Goal: Task Accomplishment & Management: Use online tool/utility

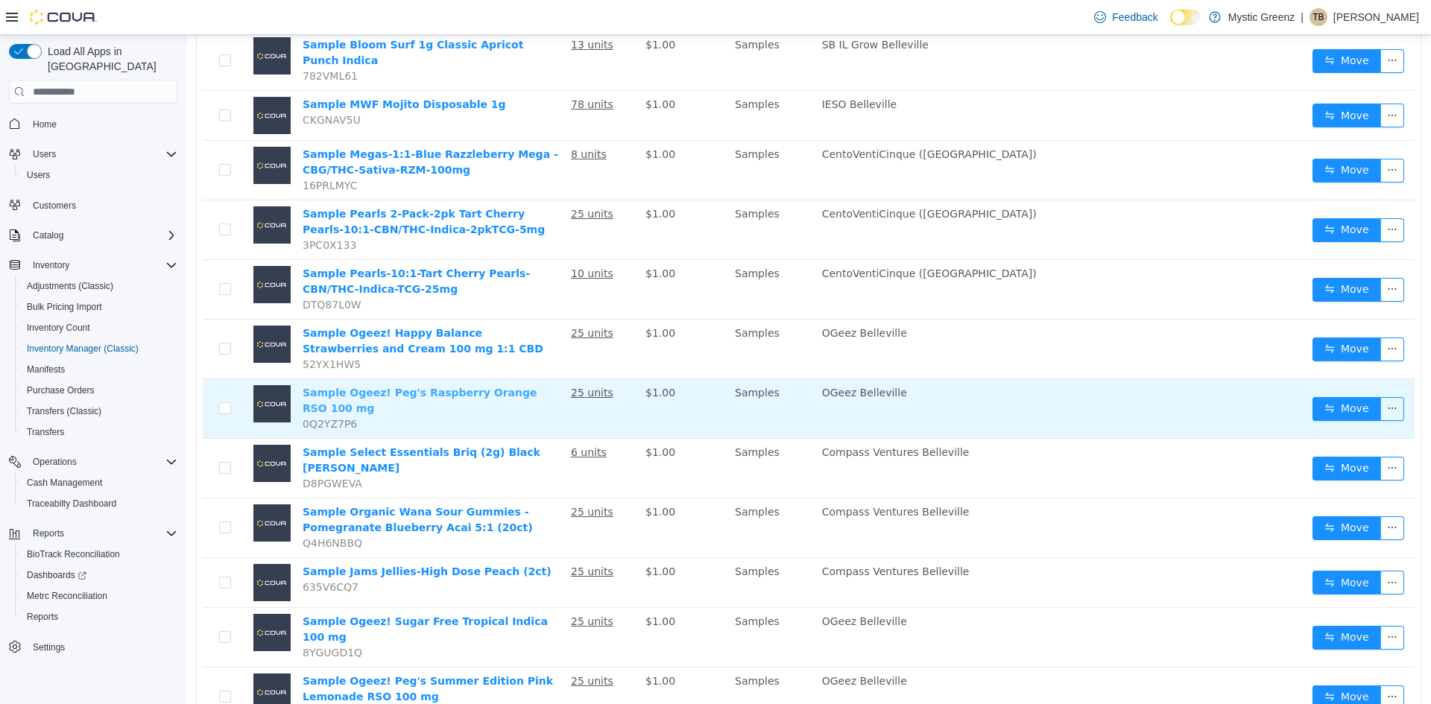
scroll to position [999, 0]
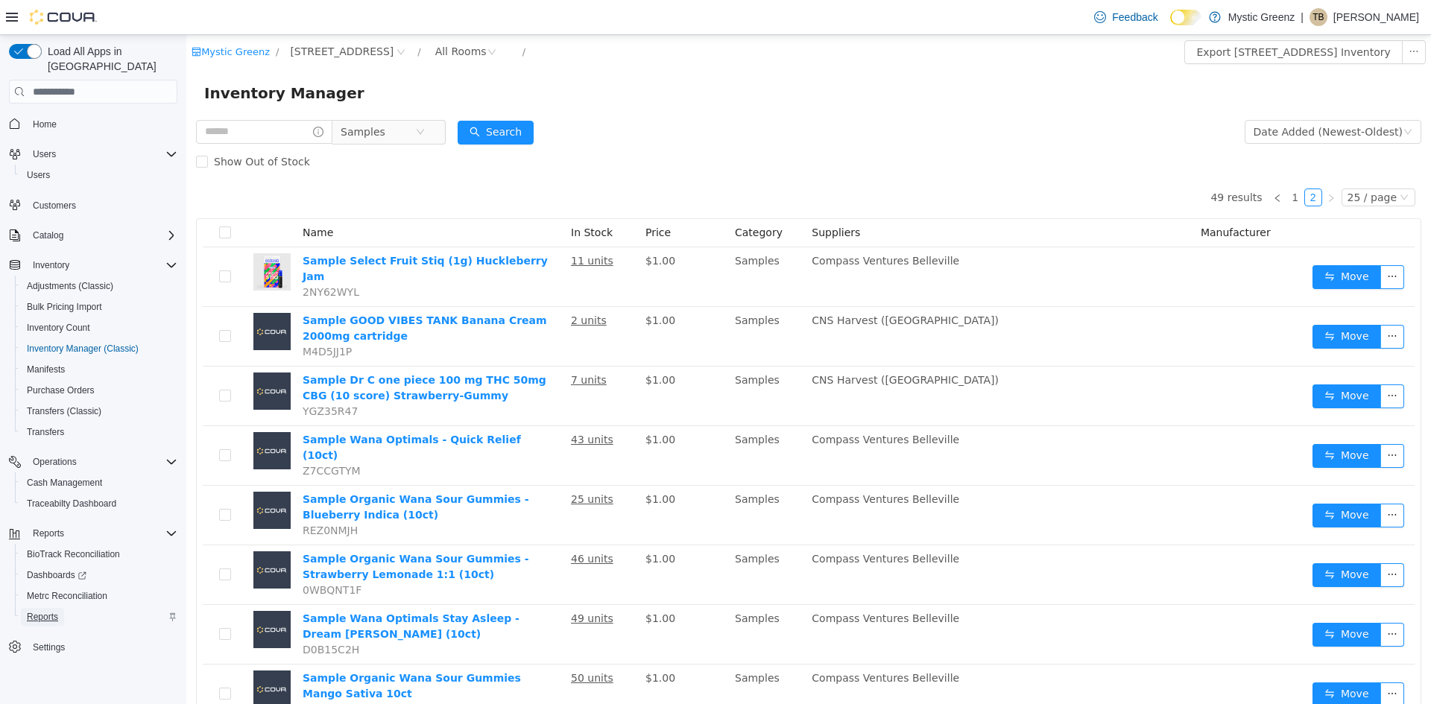
click at [42, 611] on span "Reports" at bounding box center [42, 617] width 31 height 12
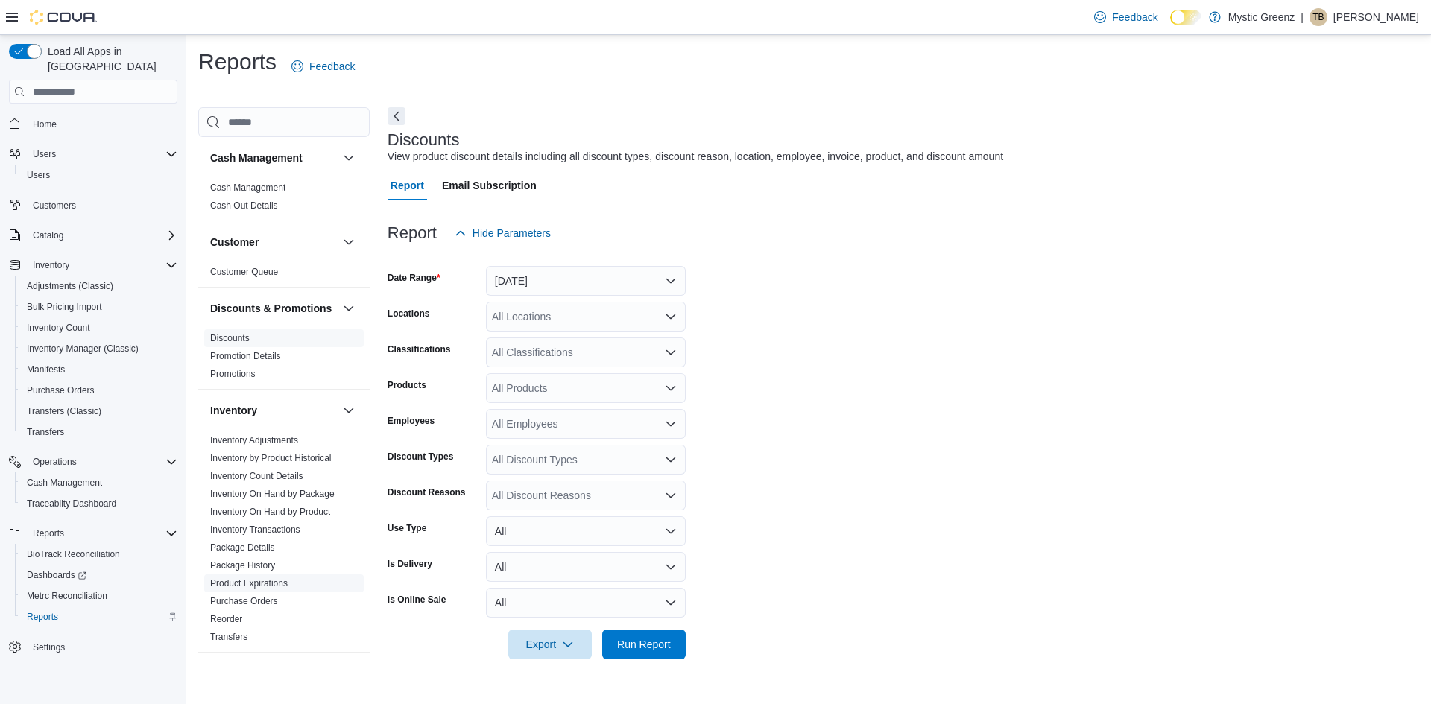
click at [264, 590] on span "Product Expirations" at bounding box center [249, 584] width 78 height 12
click at [664, 280] on button "Yesterday" at bounding box center [586, 281] width 200 height 30
click at [285, 589] on link "Product Expirations" at bounding box center [249, 583] width 78 height 10
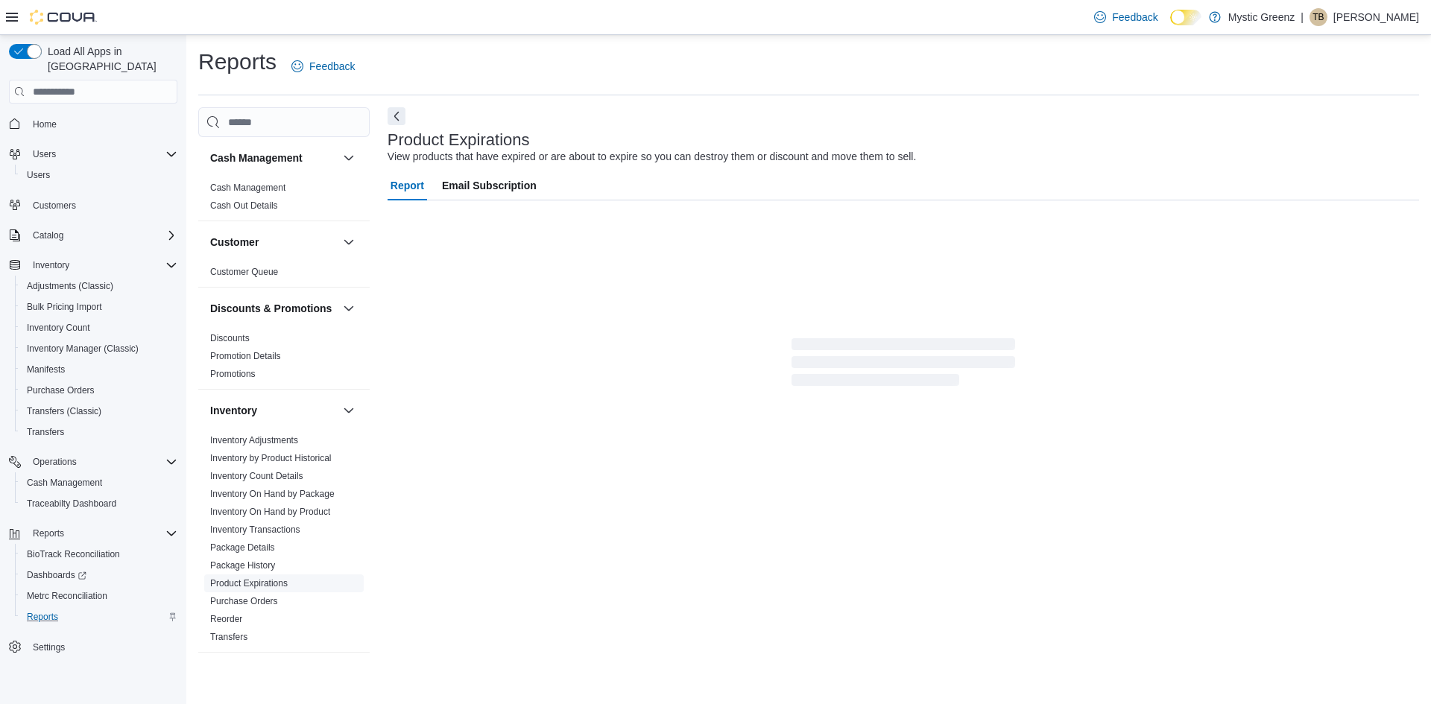
click at [285, 589] on link "Product Expirations" at bounding box center [249, 583] width 78 height 10
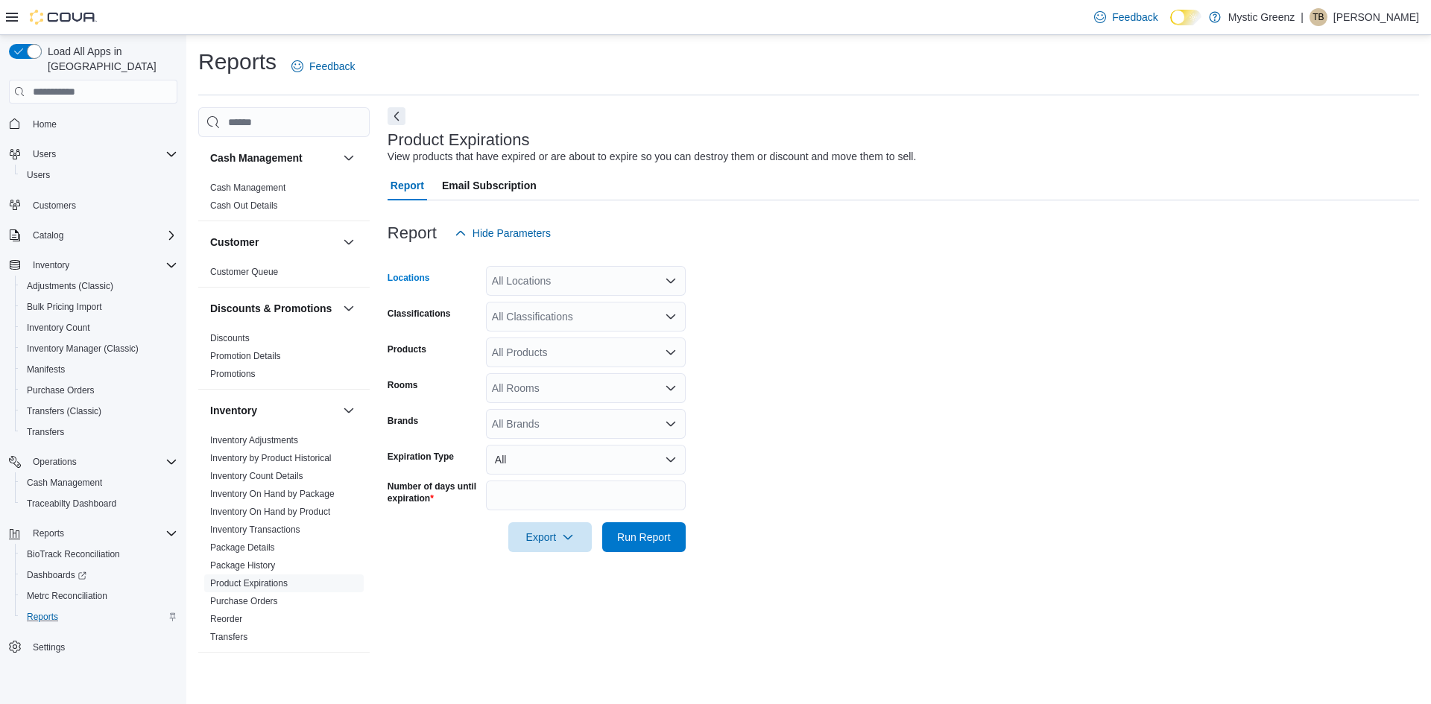
click at [652, 283] on div "All Locations" at bounding box center [586, 281] width 200 height 30
click at [635, 371] on div "[STREET_ADDRESS]" at bounding box center [586, 371] width 182 height 15
click at [806, 345] on form "Locations 360 S Green Mount Rd. Combo box. Selected. 360 S Green Mount Rd.. Pre…" at bounding box center [904, 400] width 1032 height 304
click at [538, 489] on input "**" at bounding box center [586, 496] width 200 height 30
type input "*"
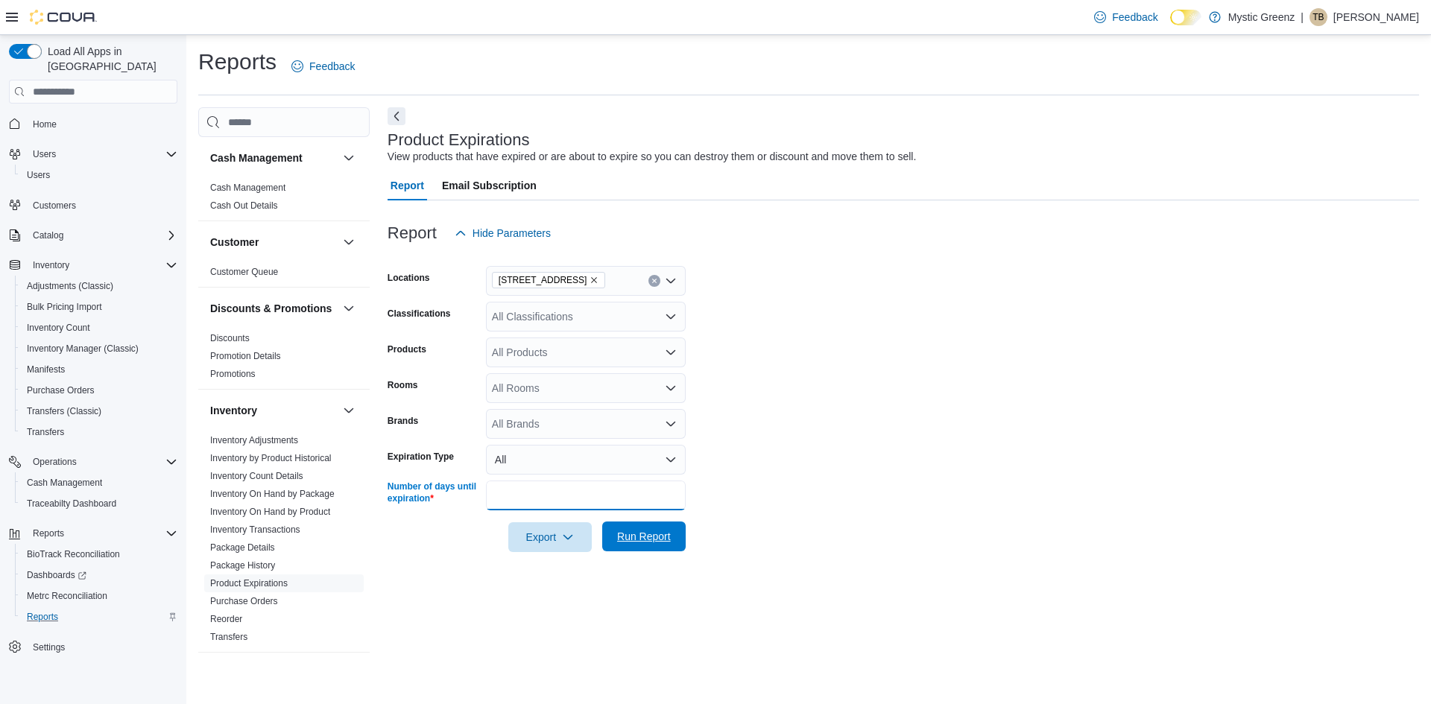
type input "*"
click at [637, 537] on span "Run Report" at bounding box center [644, 536] width 54 height 15
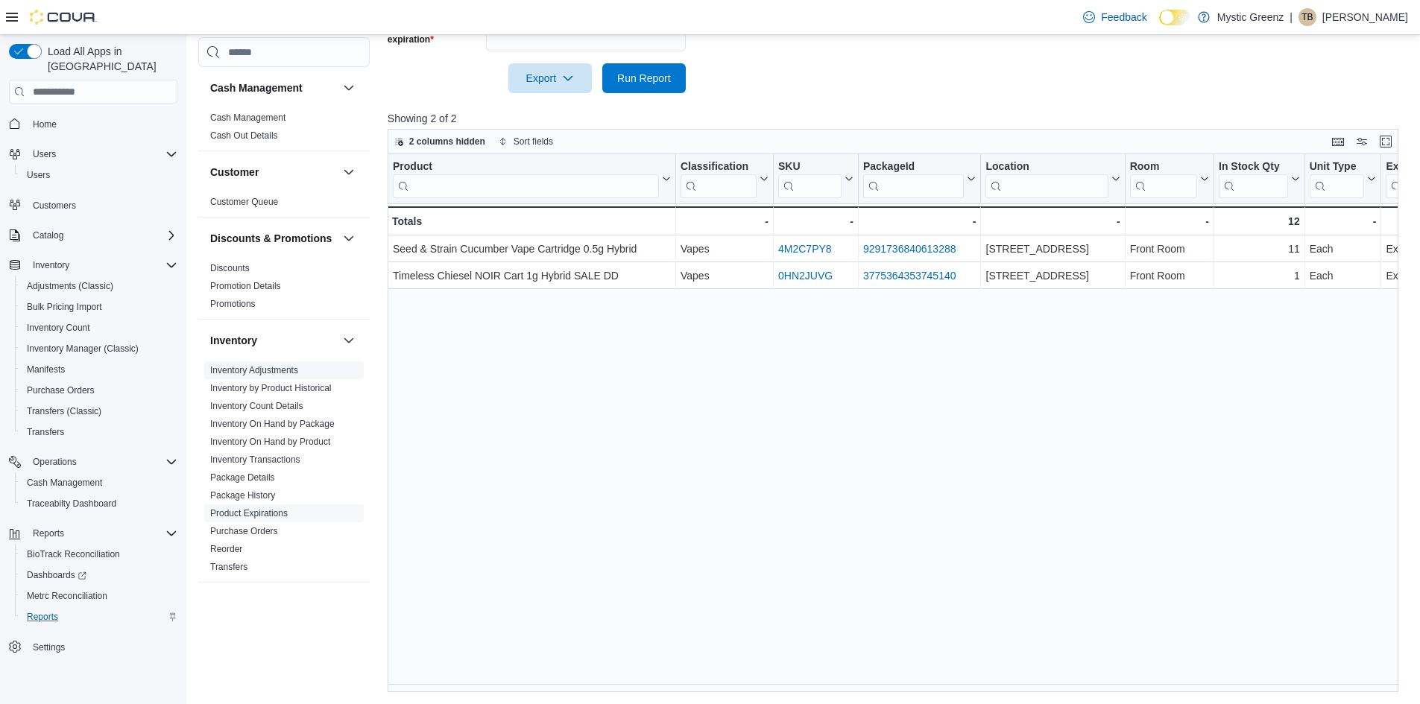
click at [257, 376] on link "Inventory Adjustments" at bounding box center [254, 370] width 88 height 10
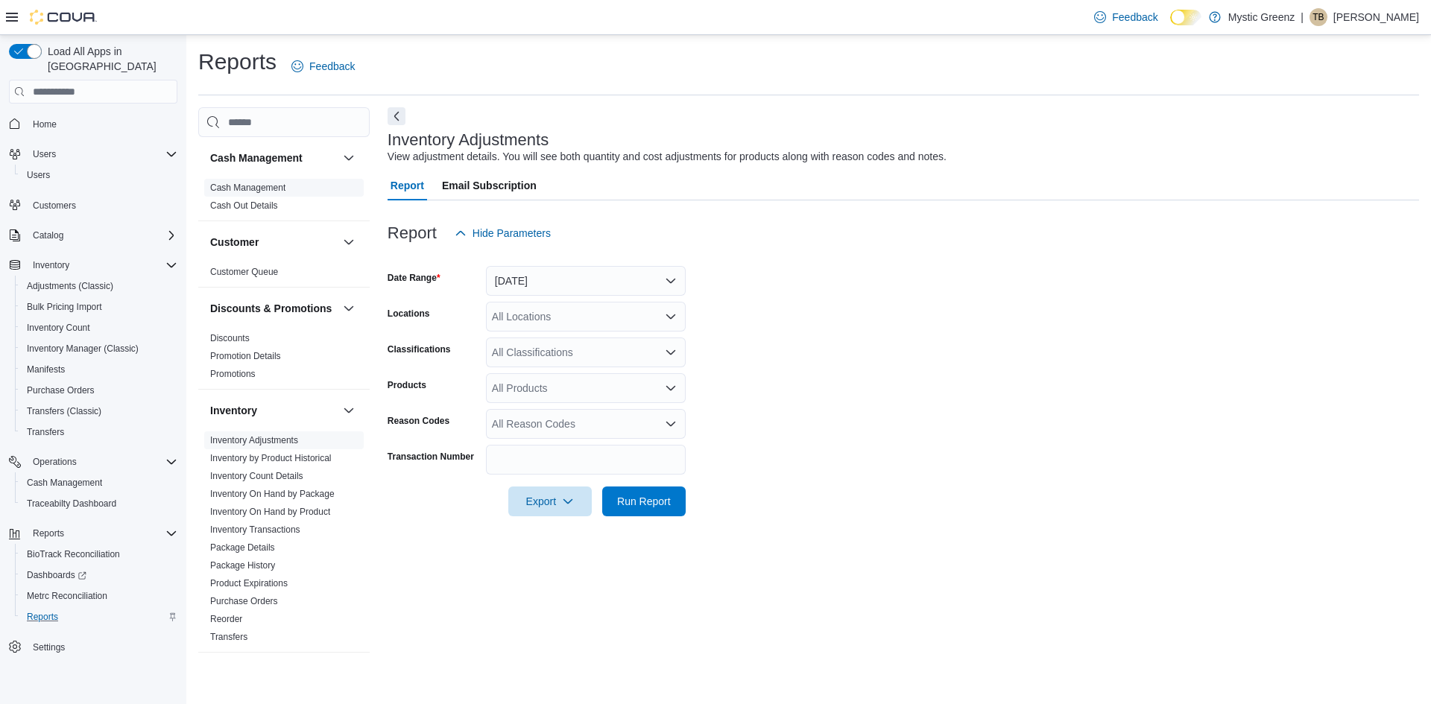
click at [264, 189] on link "Cash Management" at bounding box center [247, 188] width 75 height 10
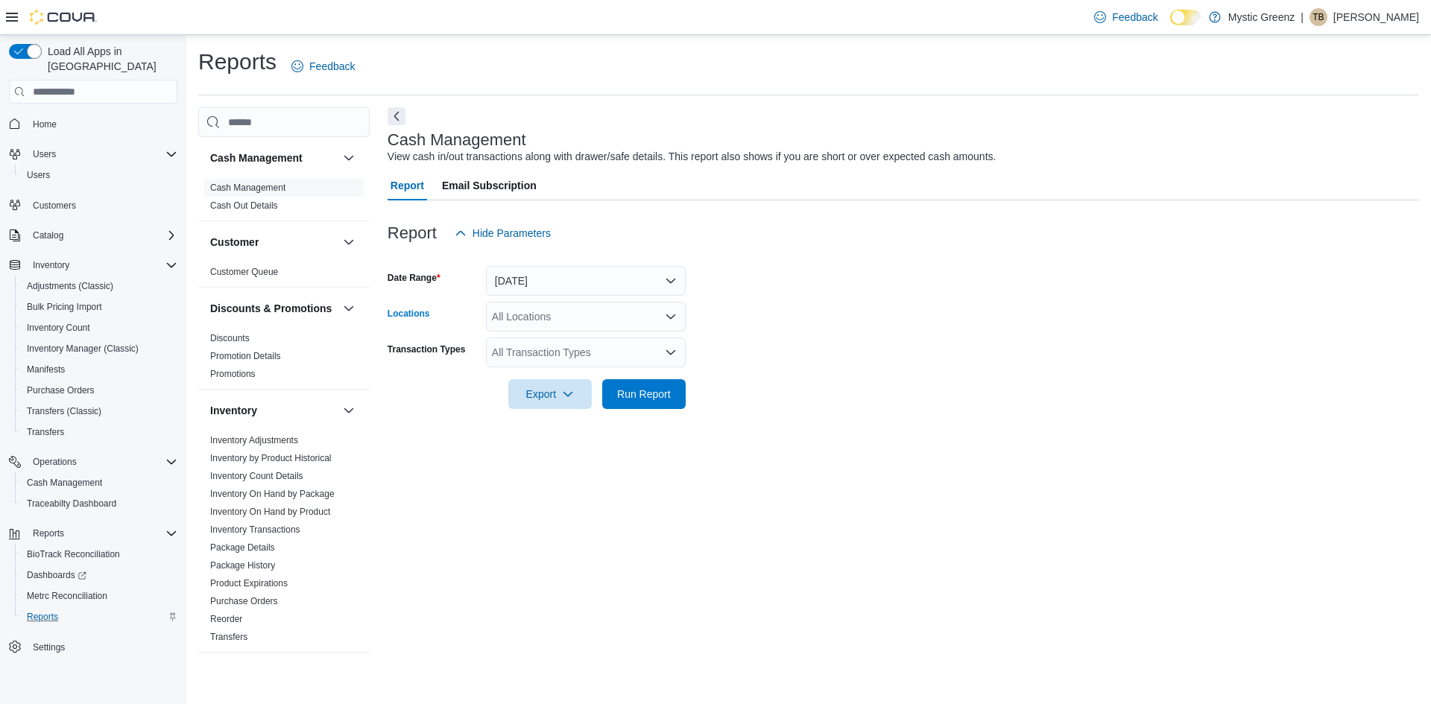
click at [671, 313] on icon "Open list of options" at bounding box center [671, 317] width 12 height 12
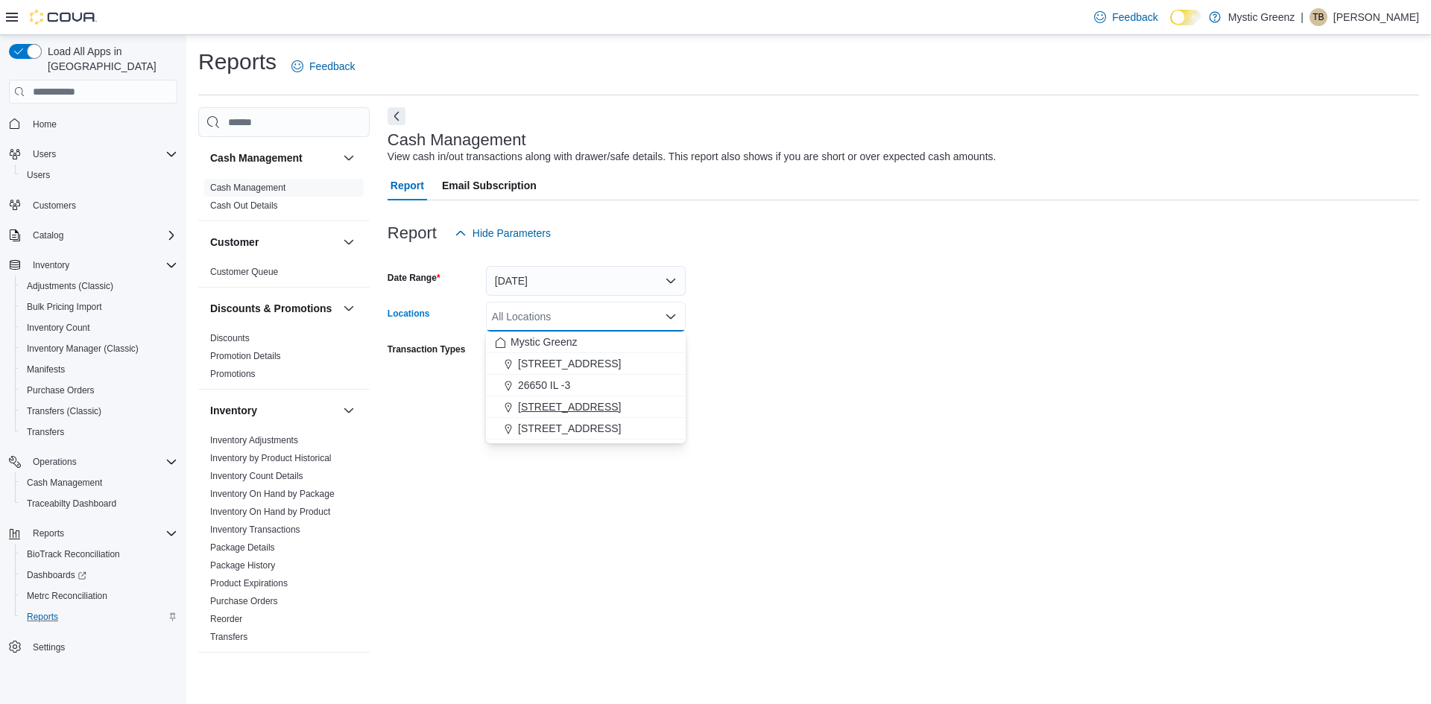
click at [627, 414] on button "[STREET_ADDRESS]" at bounding box center [586, 408] width 200 height 22
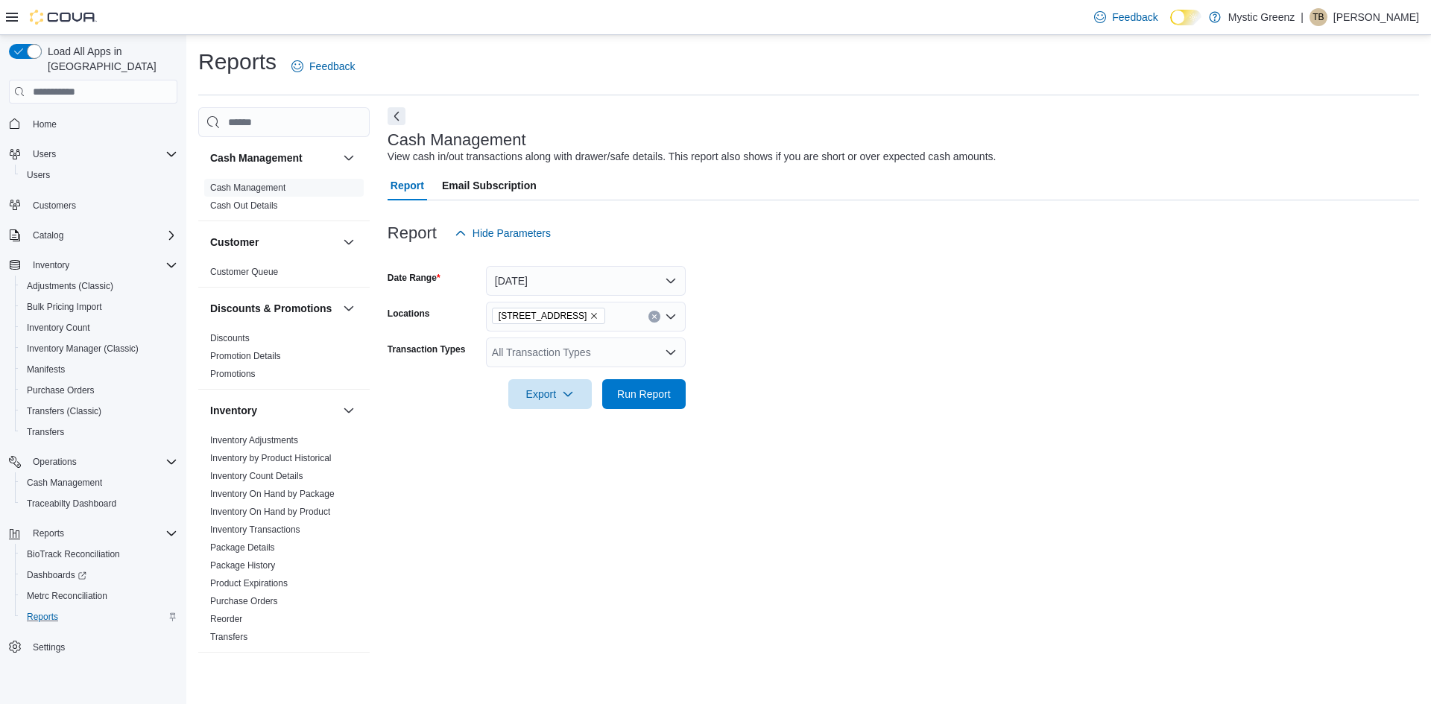
click at [751, 372] on div at bounding box center [904, 373] width 1032 height 12
click at [661, 397] on span "Run Report" at bounding box center [644, 393] width 54 height 15
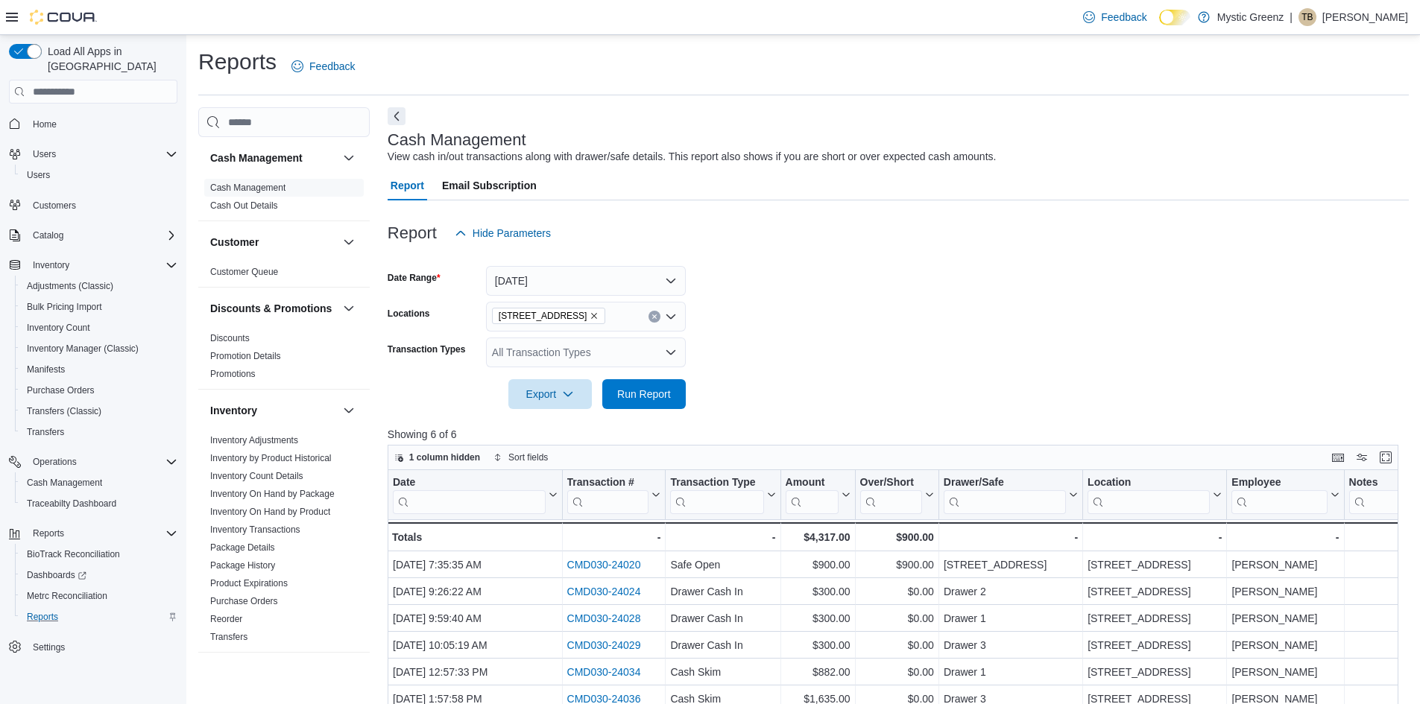
click at [599, 315] on icon "Remove 360 S Green Mount Rd. from selection in this group" at bounding box center [594, 316] width 9 height 9
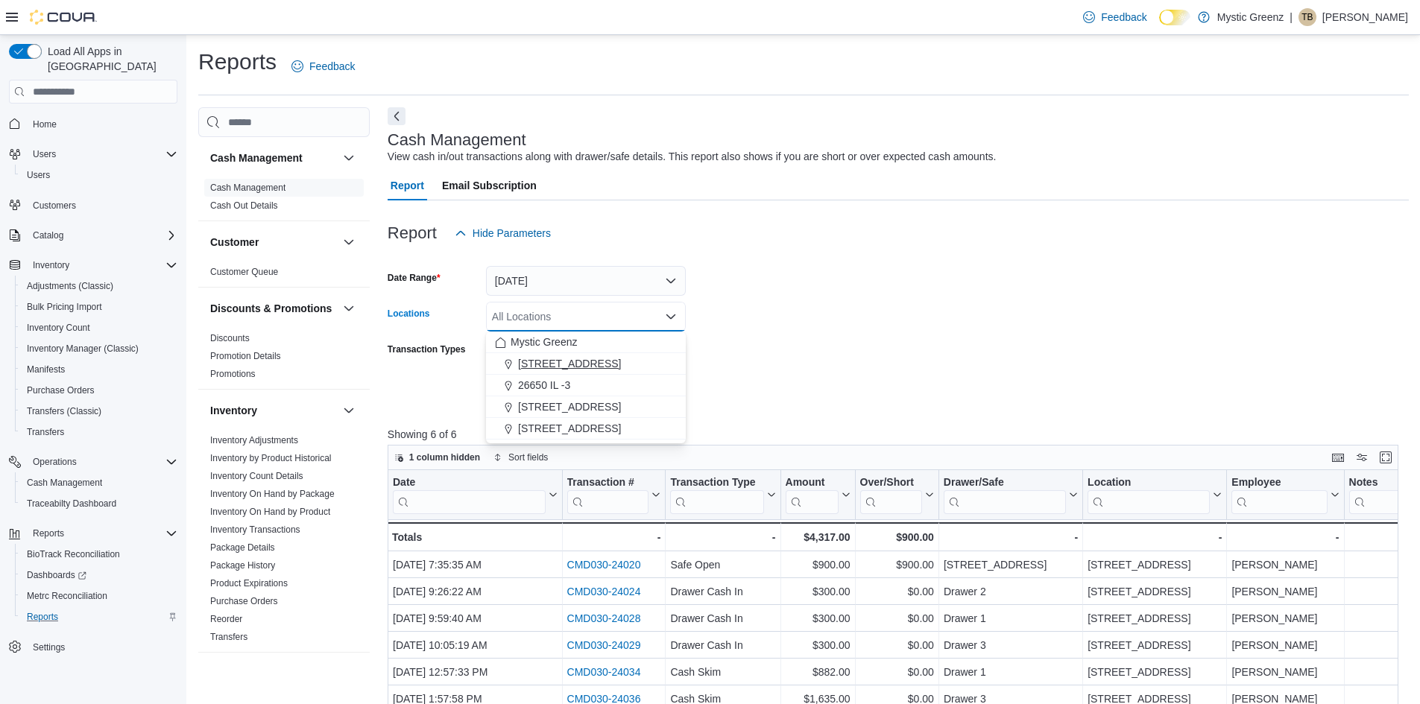
click at [604, 357] on span "1120 Woodlawn Rd" at bounding box center [569, 363] width 103 height 15
click at [988, 309] on form "Date Range Today Locations 1120 Woodlawn Rd Combo box. Selected. 1120 Woodlawn …" at bounding box center [898, 328] width 1021 height 161
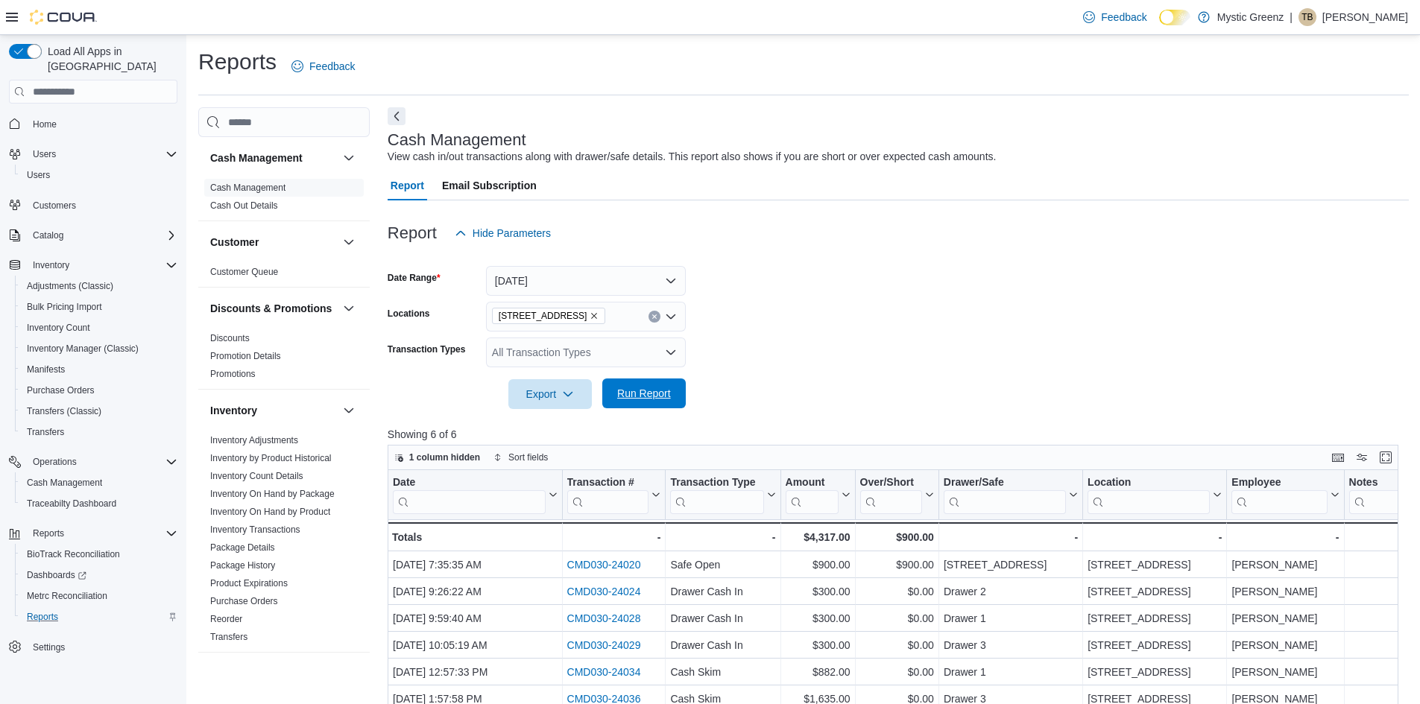
click at [662, 395] on span "Run Report" at bounding box center [644, 393] width 54 height 15
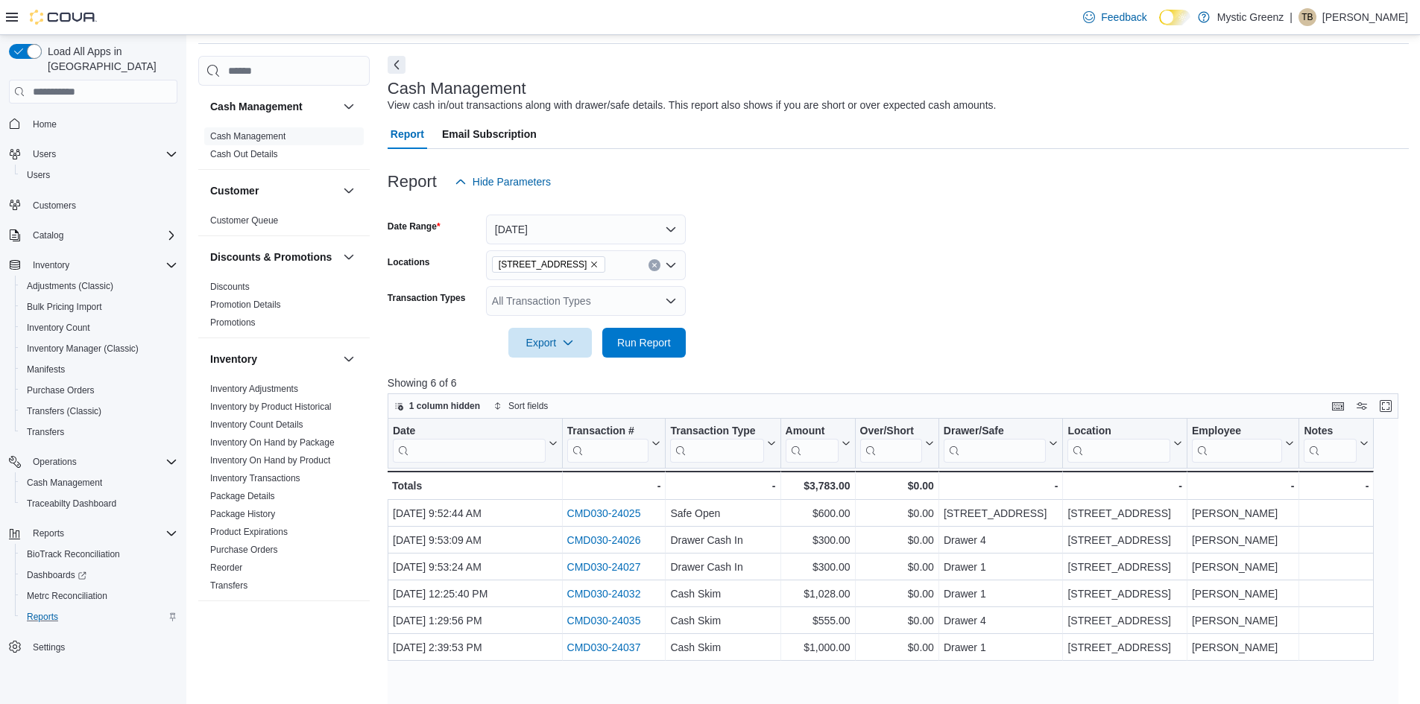
scroll to position [75, 0]
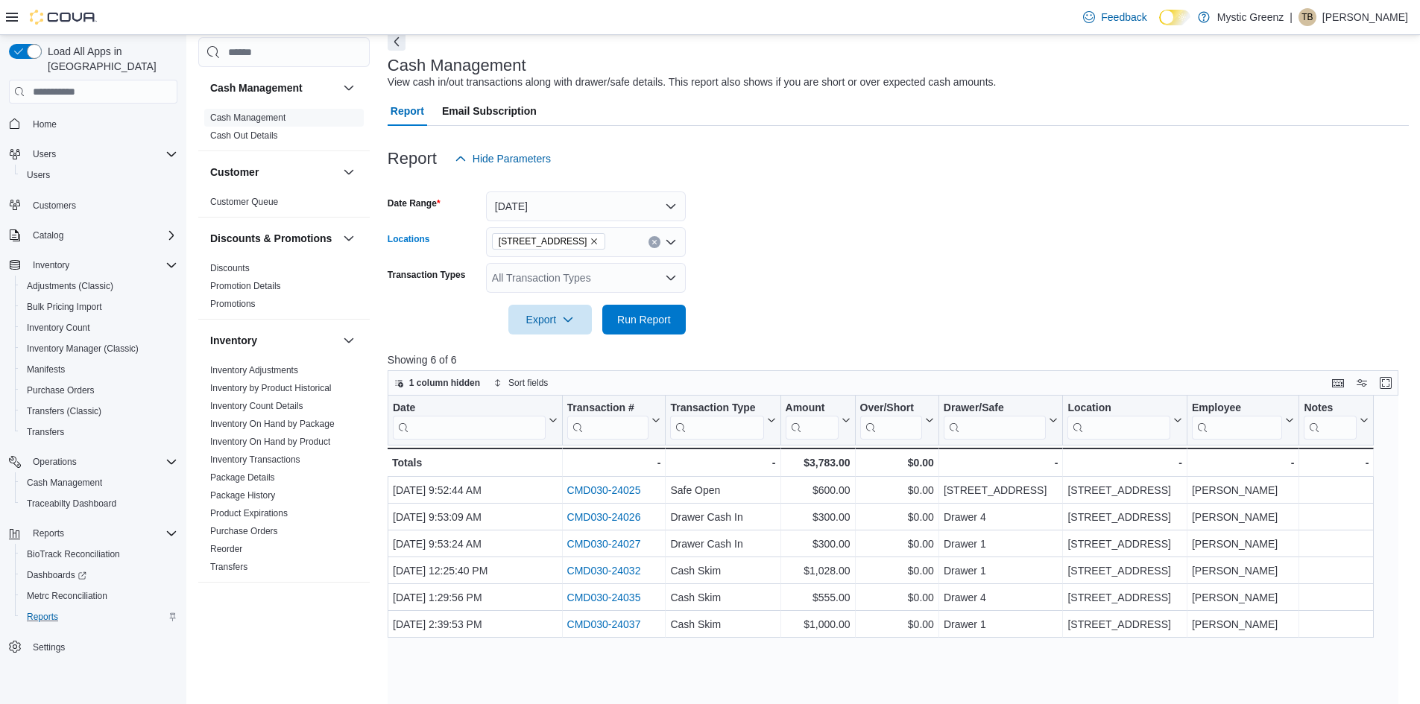
click at [590, 242] on icon "Remove 1120 Woodlawn Rd from selection in this group" at bounding box center [594, 241] width 9 height 9
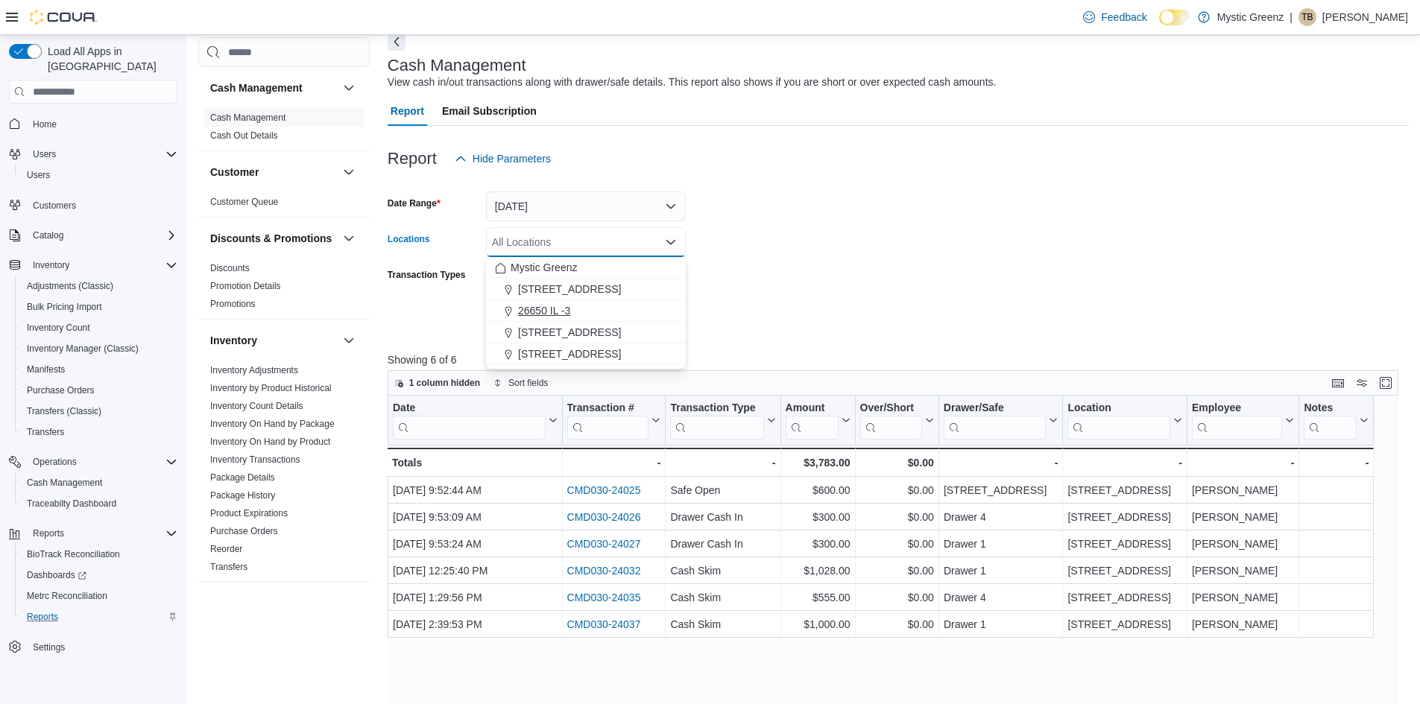
click at [557, 317] on span "26650 IL -3" at bounding box center [544, 310] width 52 height 15
click at [840, 274] on form "Date Range Today Locations 26650 IL -3 Combo box. Selected. 26650 IL -3. Press …" at bounding box center [898, 254] width 1021 height 161
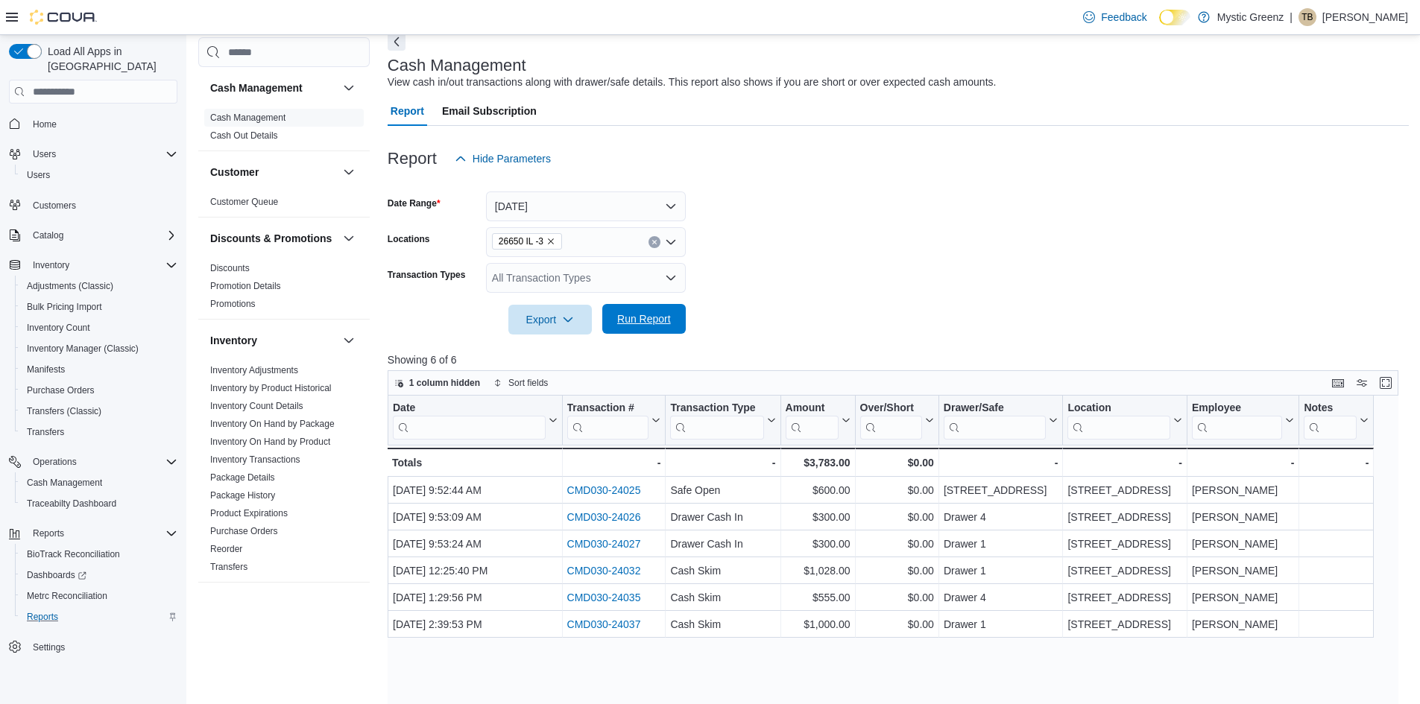
click at [657, 319] on span "Run Report" at bounding box center [644, 319] width 54 height 15
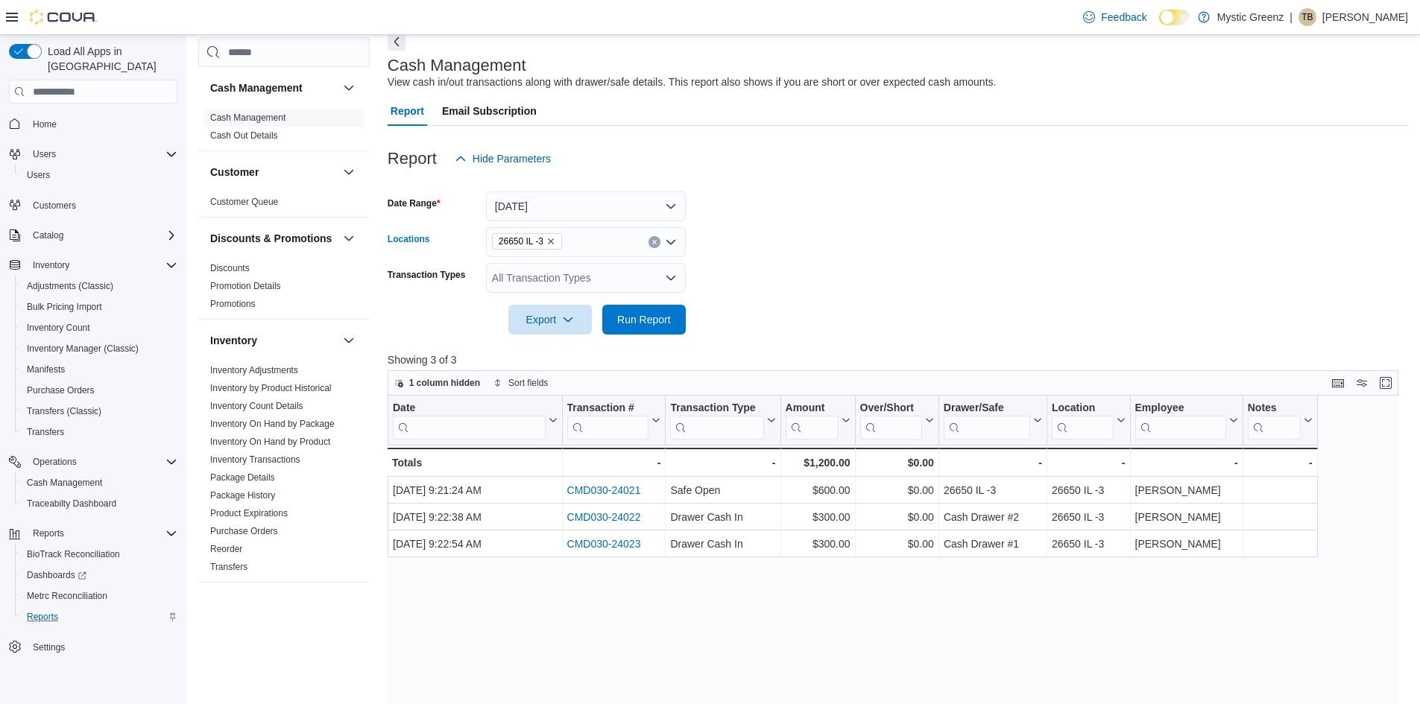
click at [548, 240] on icon "Remove 26650 IL -3 from selection in this group" at bounding box center [550, 241] width 9 height 9
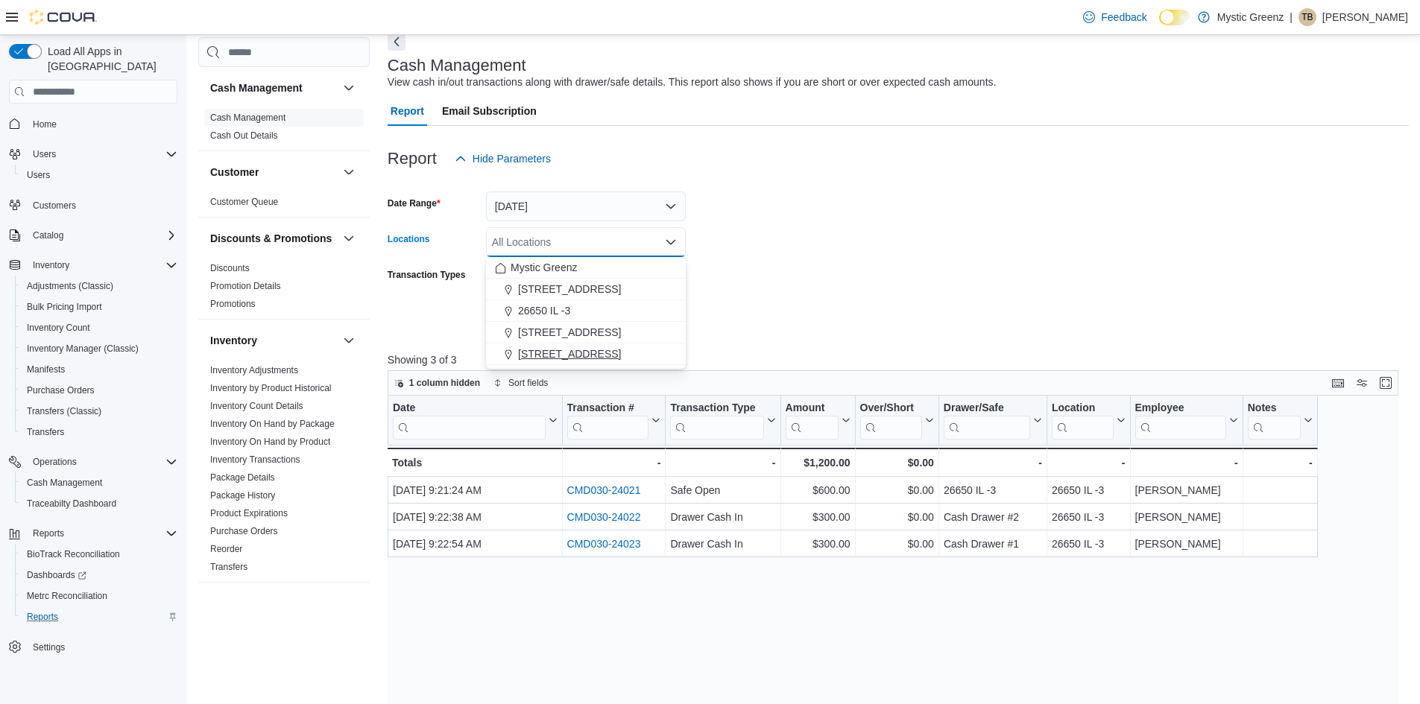
click at [583, 353] on span "5045 Indus Drive" at bounding box center [569, 354] width 103 height 15
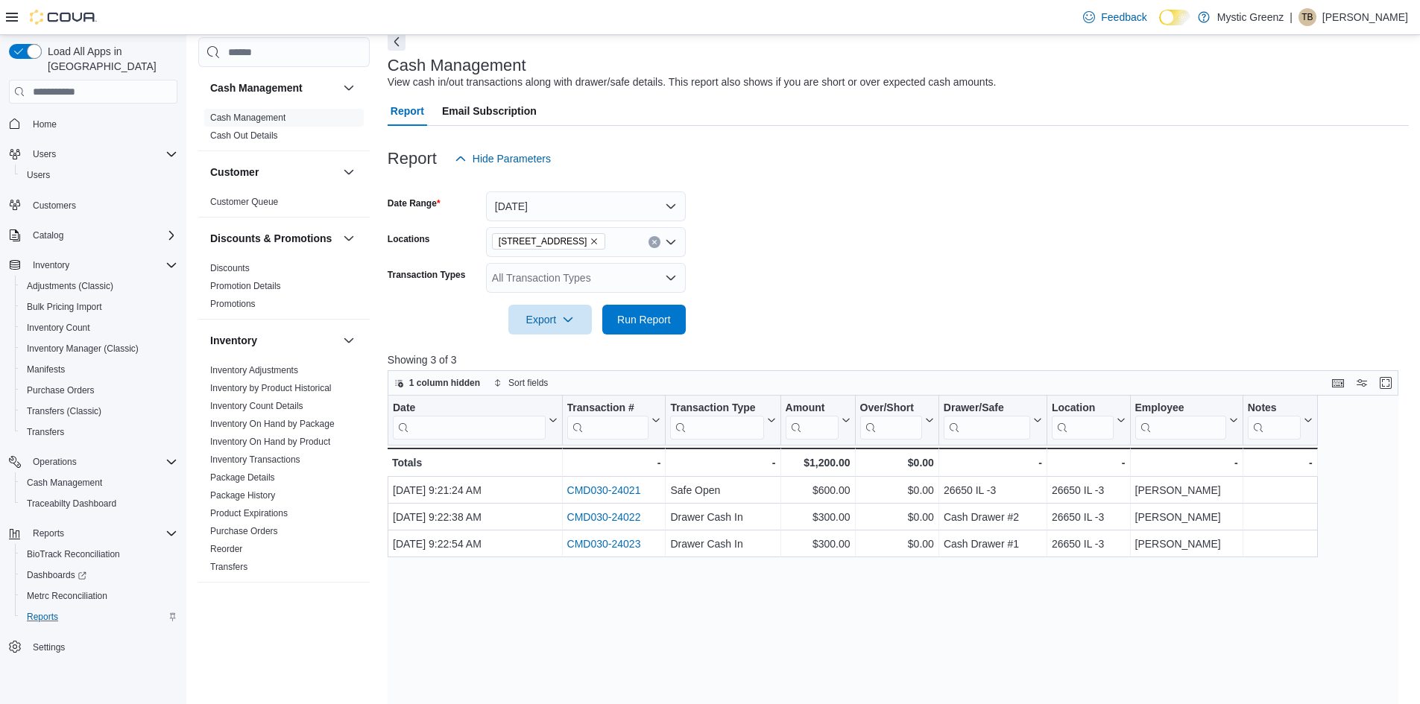
click at [827, 320] on form "Date Range Today Locations 5045 Indus Drive Transaction Types All Transaction T…" at bounding box center [898, 254] width 1021 height 161
click at [640, 321] on span "Run Report" at bounding box center [644, 319] width 54 height 15
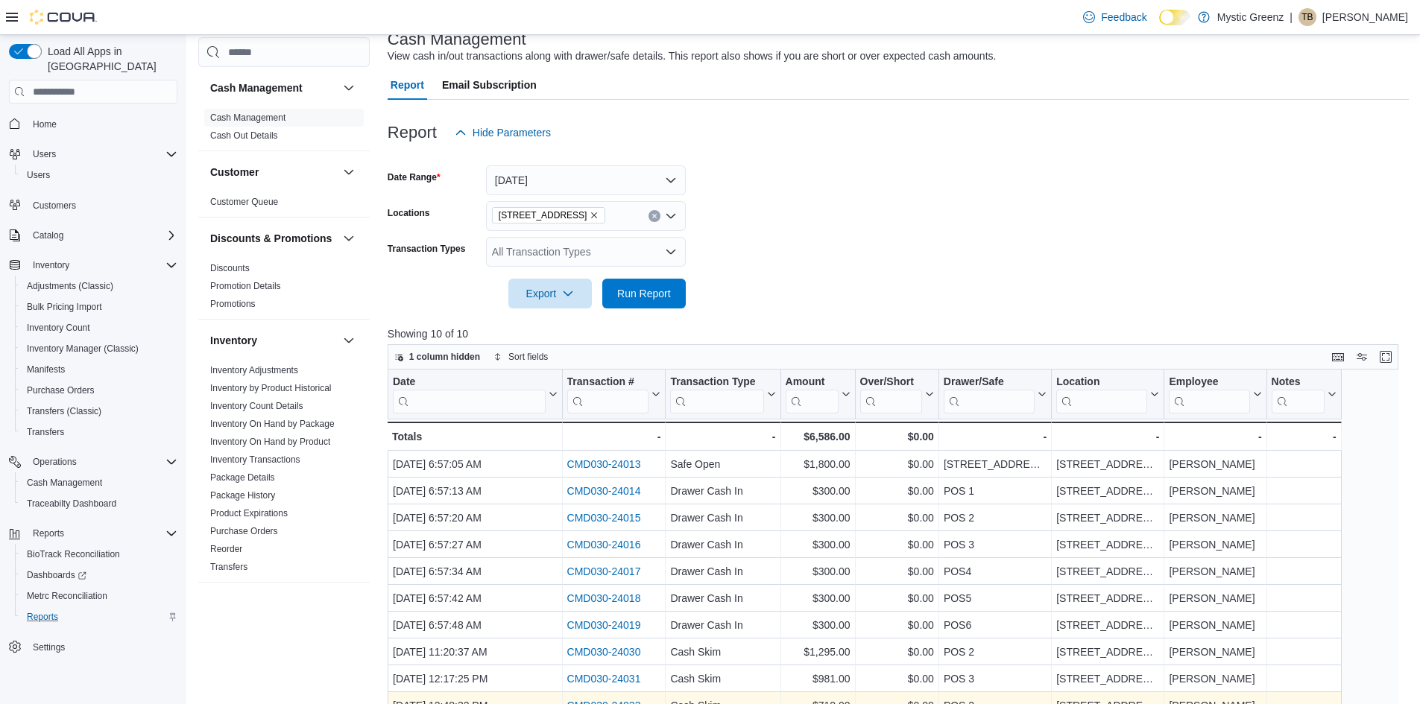
scroll to position [92, 0]
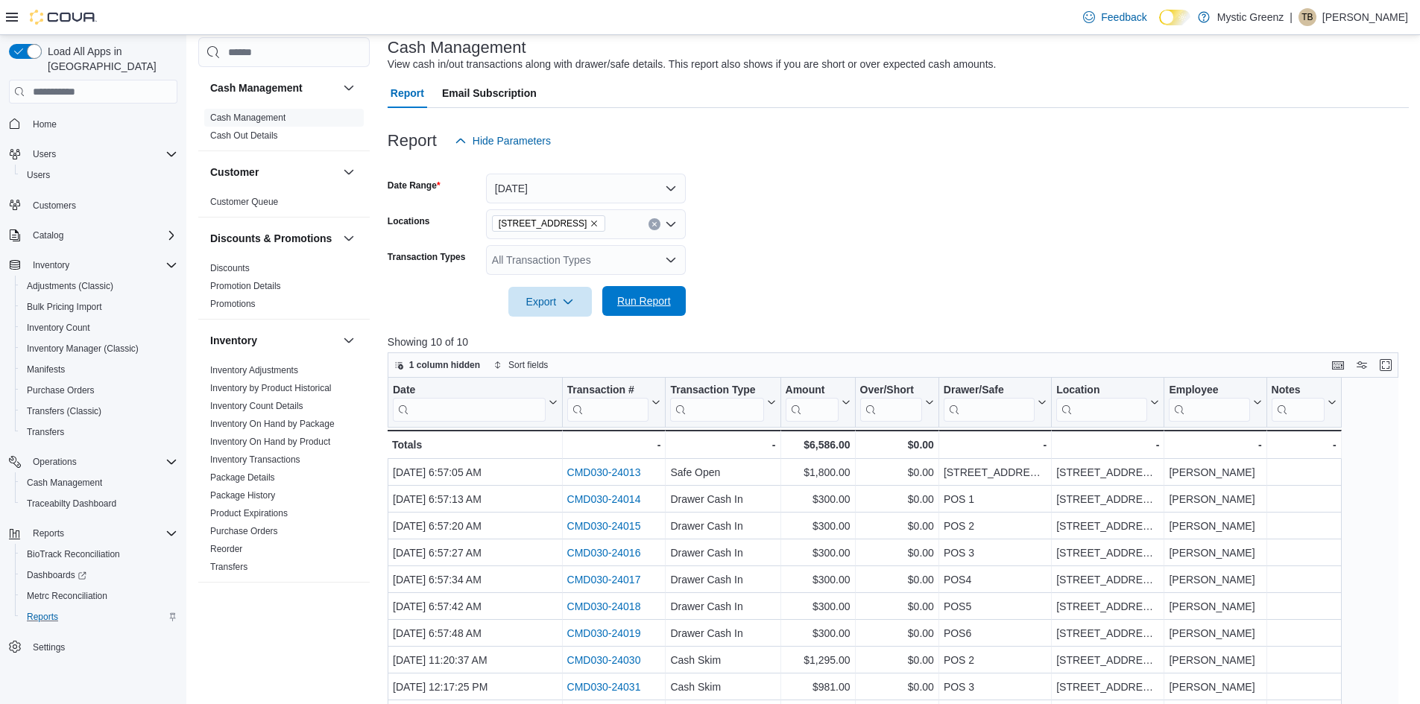
click at [653, 312] on span "Run Report" at bounding box center [644, 301] width 66 height 30
click at [590, 226] on icon "Remove 5045 Indus Drive from selection in this group" at bounding box center [594, 223] width 9 height 9
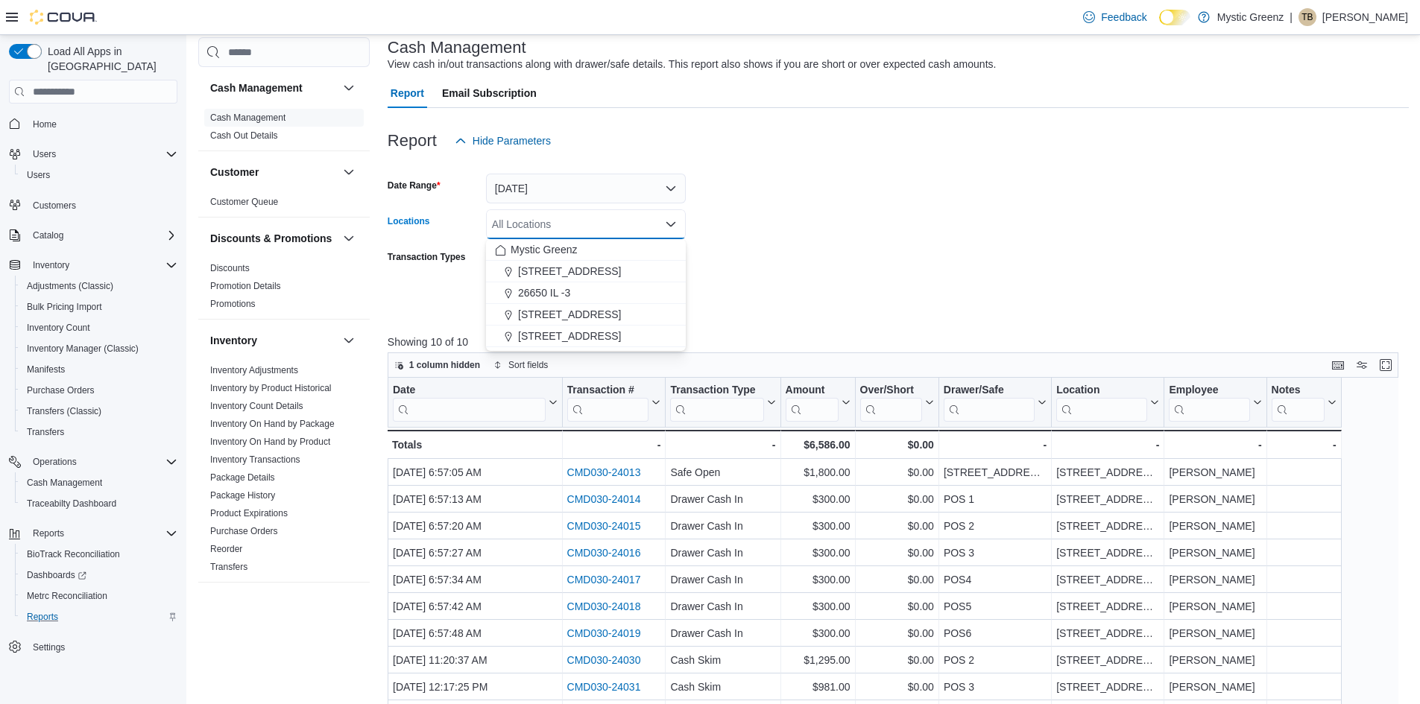
click at [909, 183] on form "Date Range Today Locations All Locations Combo box. Selected. Combo box input. …" at bounding box center [898, 236] width 1021 height 161
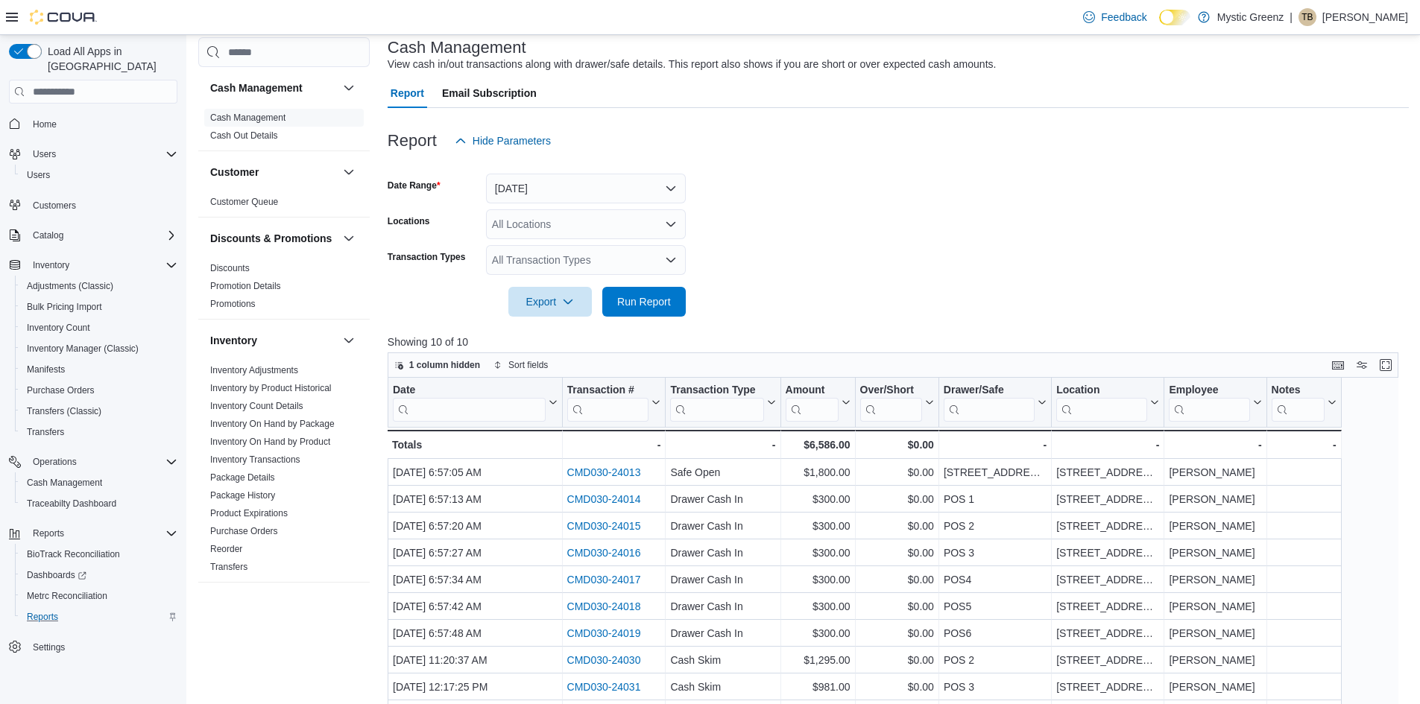
click at [654, 227] on div "All Locations" at bounding box center [586, 224] width 200 height 30
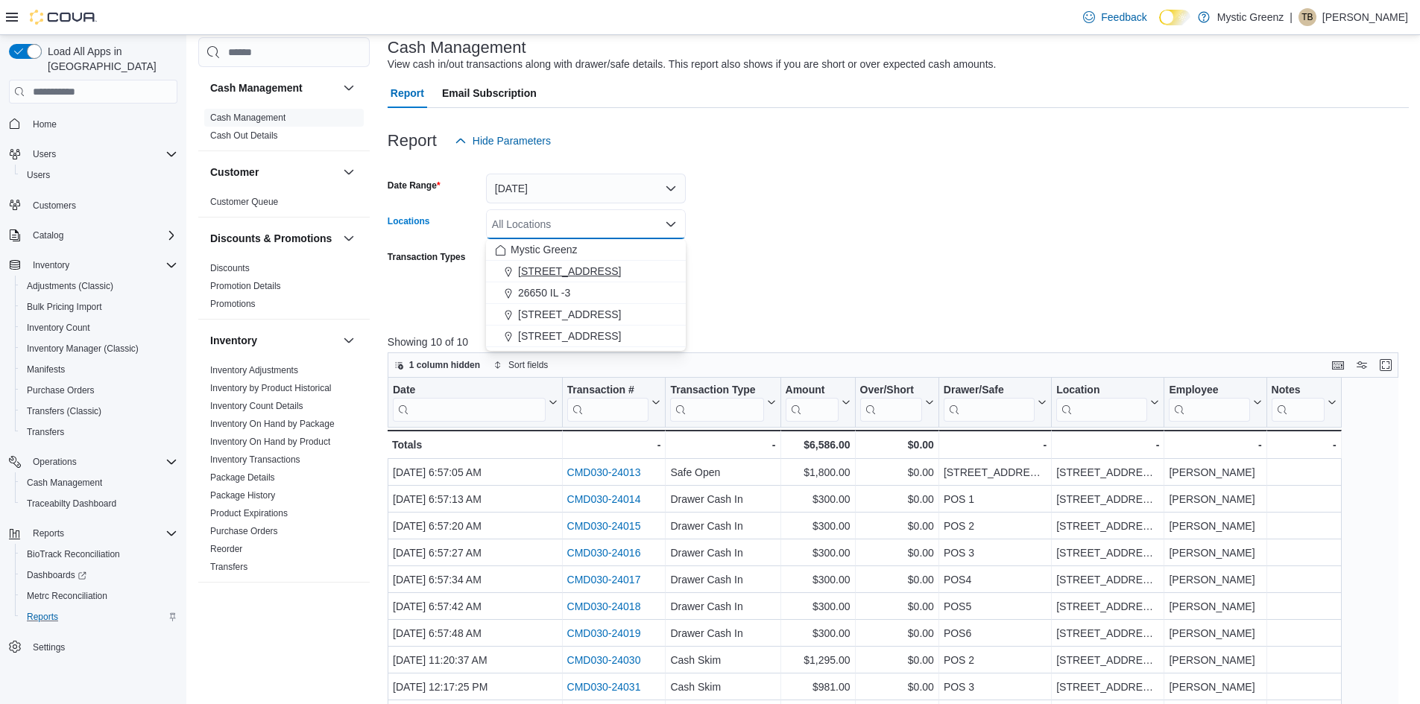
click at [592, 271] on span "1120 Woodlawn Rd" at bounding box center [569, 271] width 103 height 15
click at [726, 270] on form "Date Range Today Locations 1120 Woodlawn Rd Combo box. Selected. 1120 Woodlawn …" at bounding box center [898, 236] width 1021 height 161
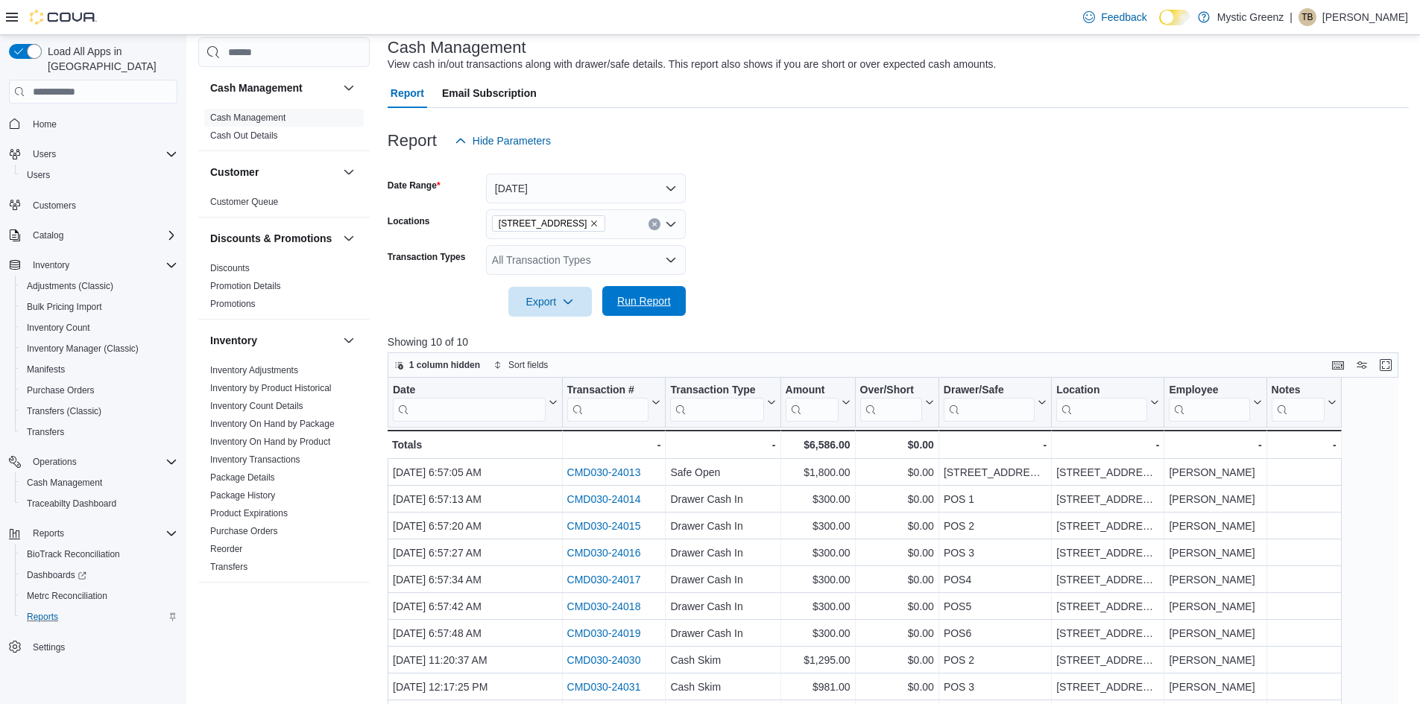
click at [661, 296] on span "Run Report" at bounding box center [644, 301] width 54 height 15
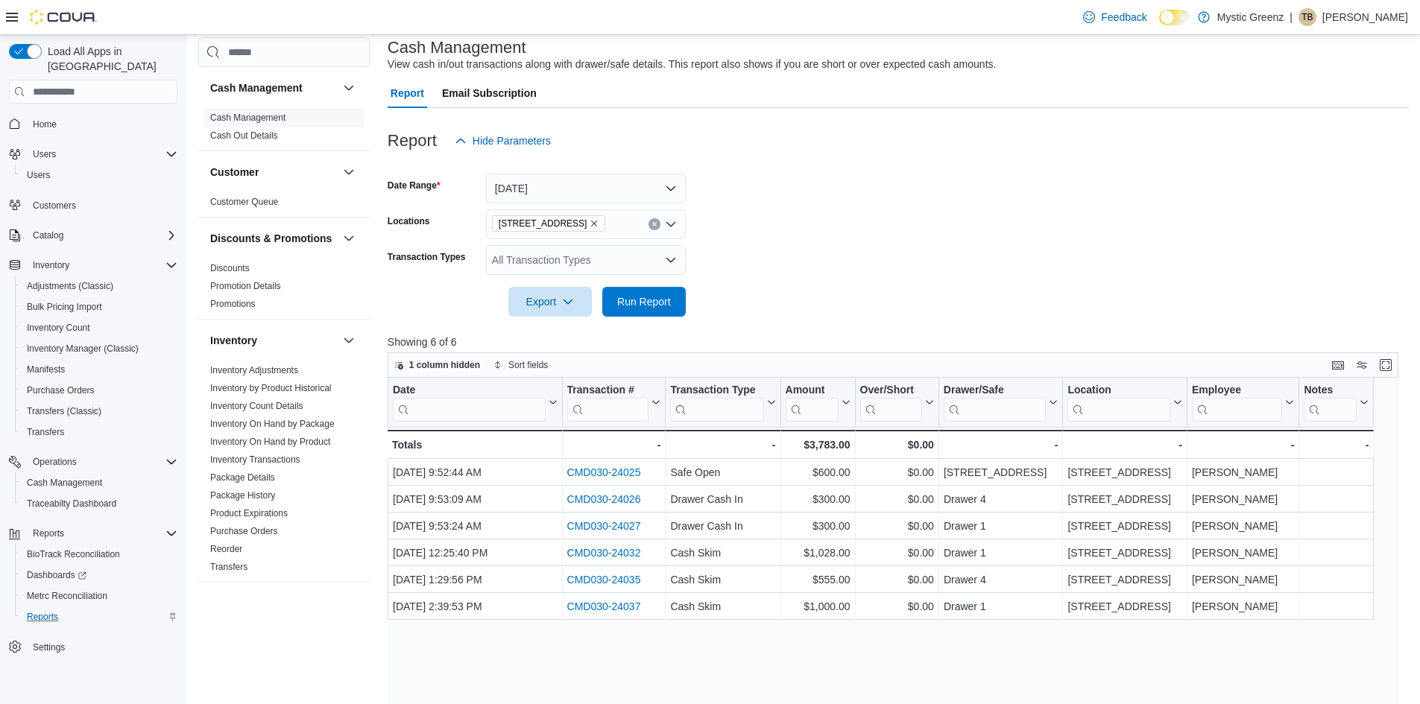
click at [590, 224] on icon "Remove 1120 Woodlawn Rd from selection in this group" at bounding box center [594, 223] width 9 height 9
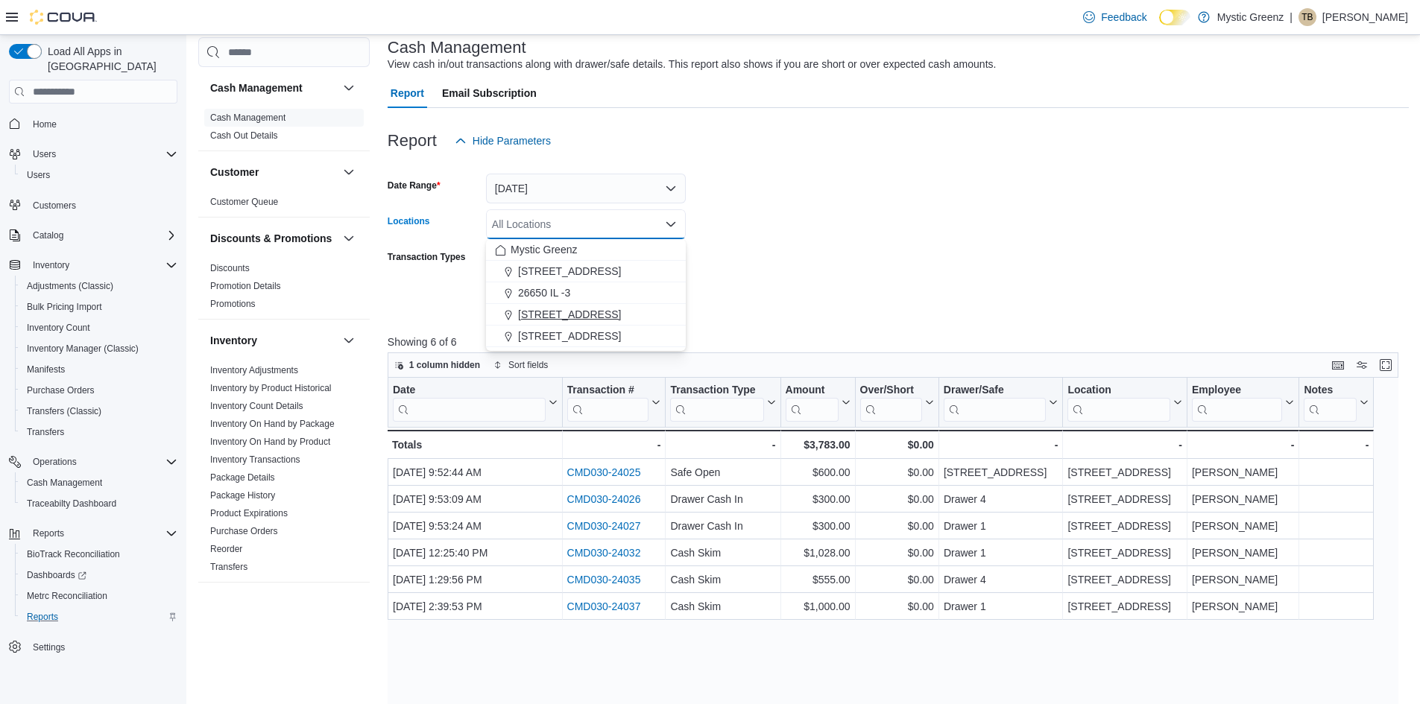
click at [575, 314] on span "[STREET_ADDRESS]" at bounding box center [569, 314] width 103 height 15
click at [780, 320] on div at bounding box center [898, 326] width 1021 height 18
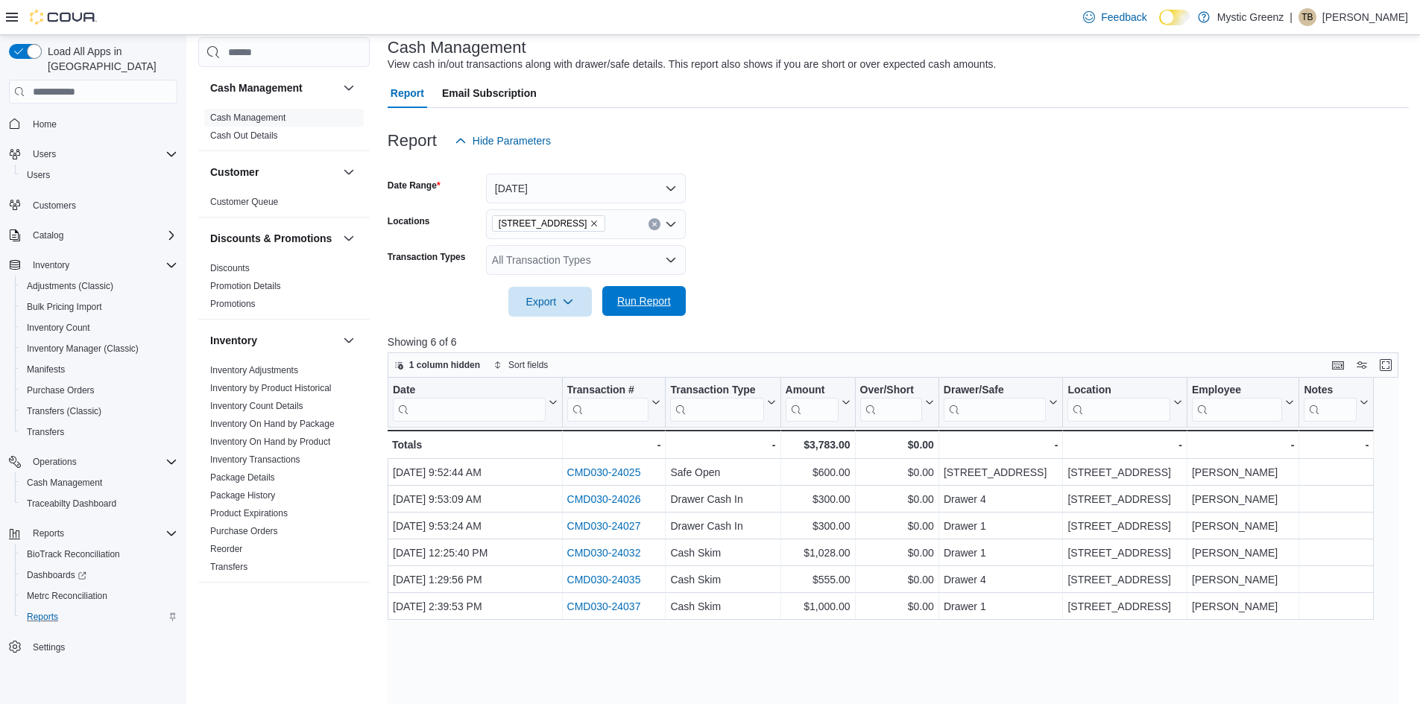
click at [658, 303] on span "Run Report" at bounding box center [644, 301] width 54 height 15
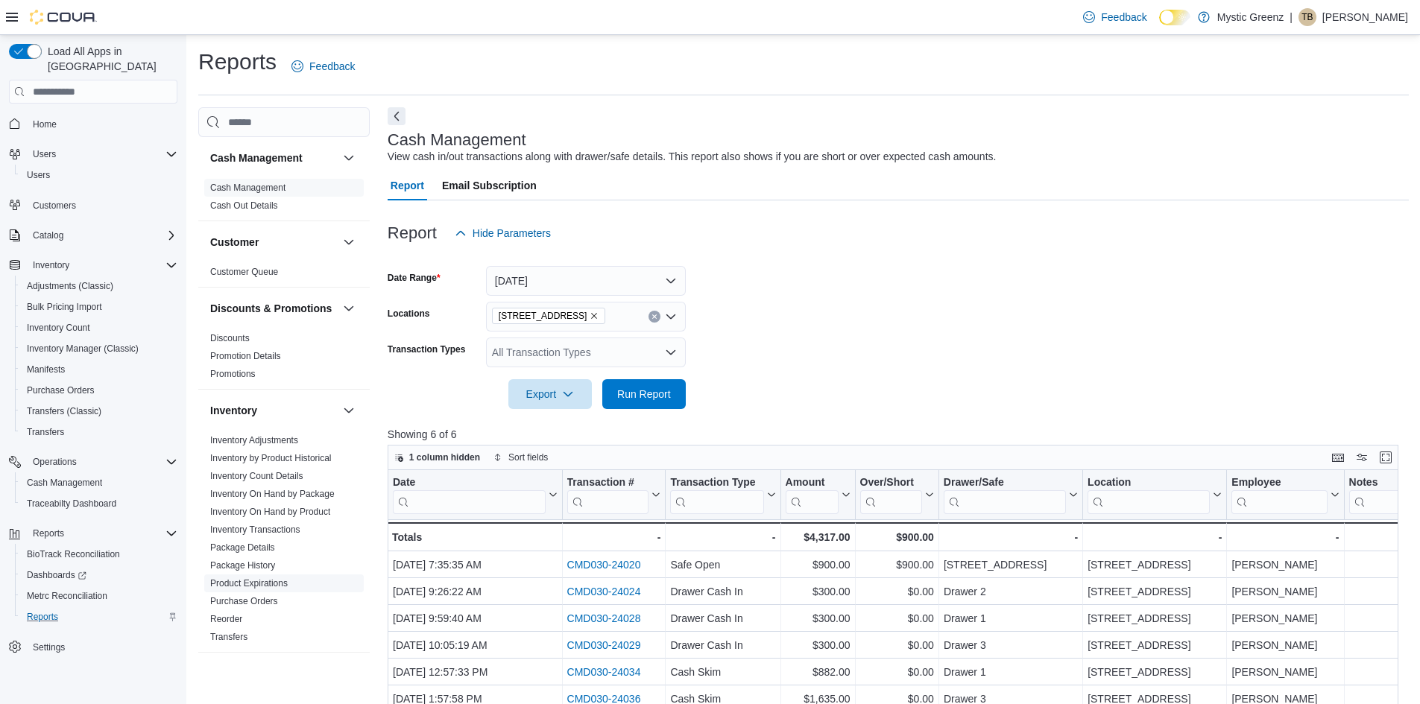
click at [272, 589] on link "Product Expirations" at bounding box center [249, 583] width 78 height 10
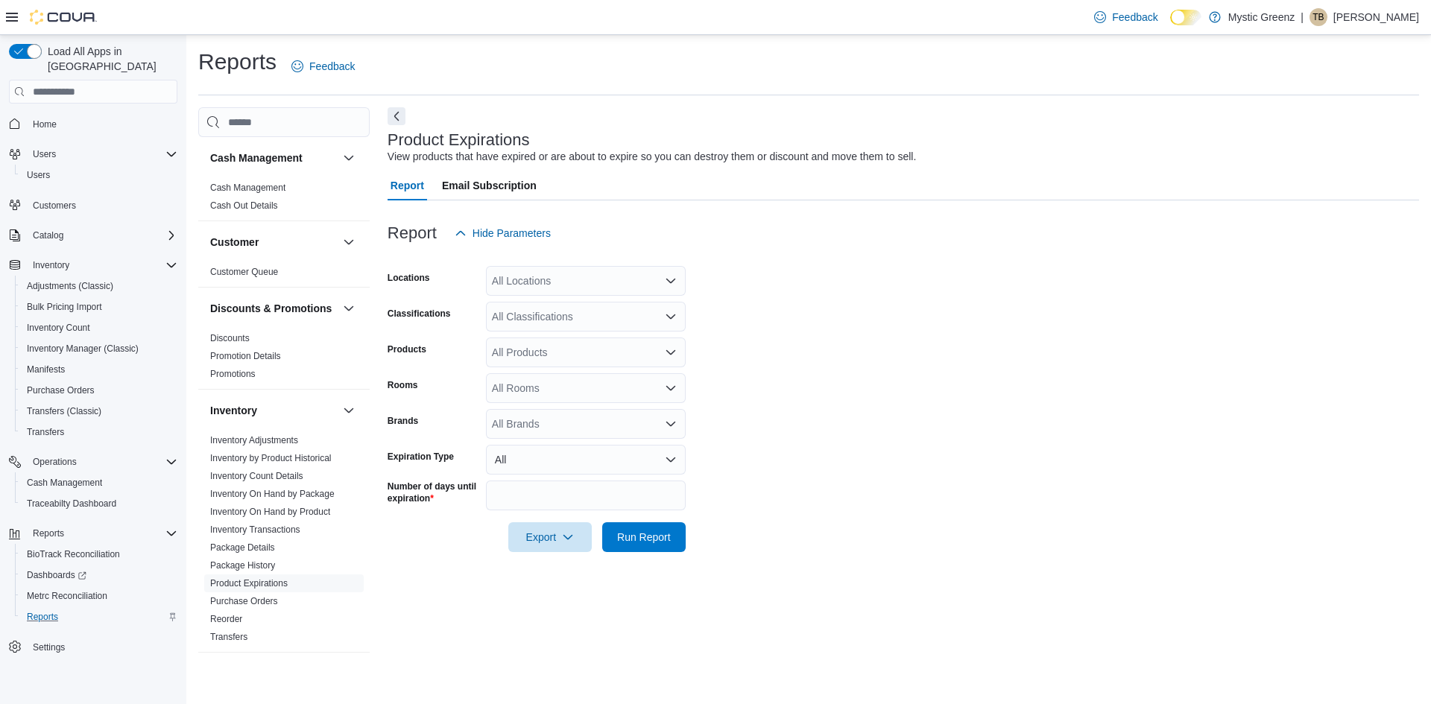
click at [625, 284] on div "All Locations" at bounding box center [586, 281] width 200 height 30
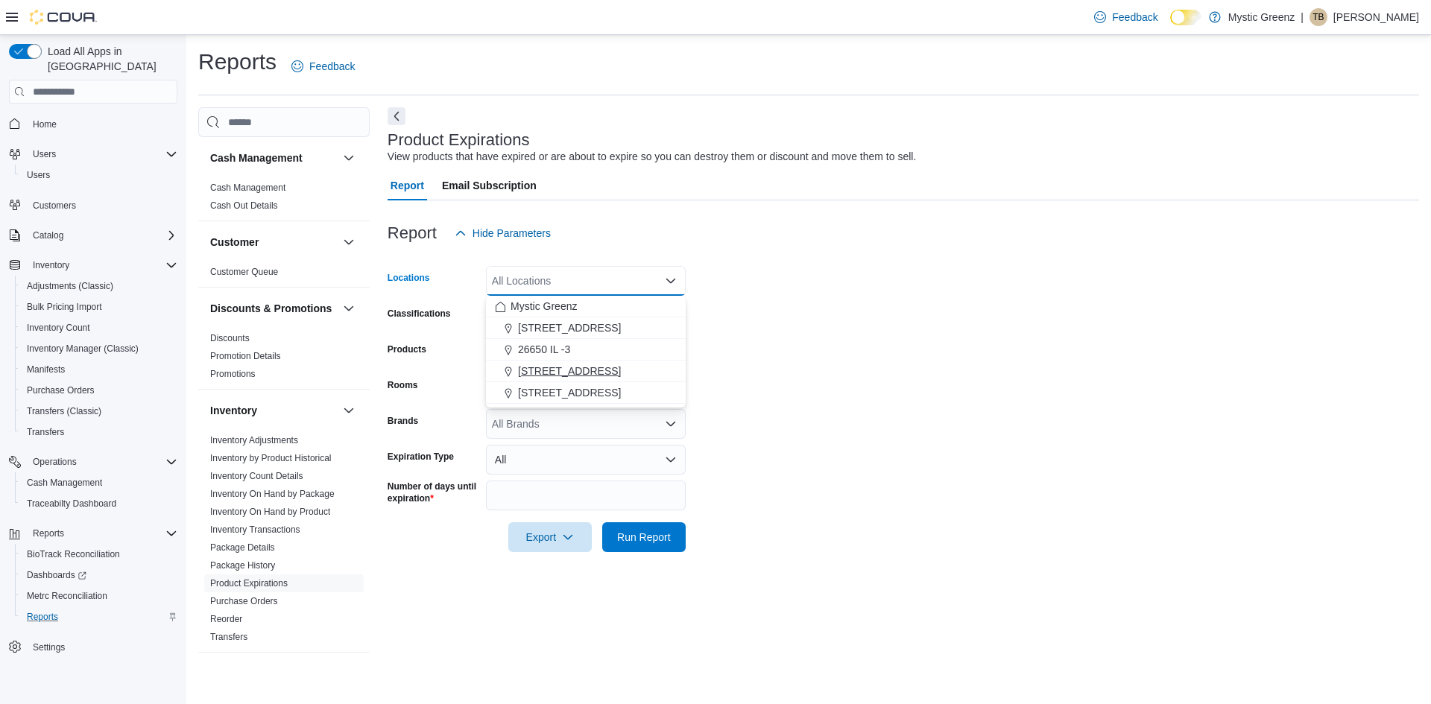
click at [573, 364] on span "[STREET_ADDRESS]" at bounding box center [569, 371] width 103 height 15
drag, startPoint x: 859, startPoint y: 246, endPoint x: 727, endPoint y: 298, distance: 141.9
click at [859, 246] on div "Report Hide Parameters" at bounding box center [904, 233] width 1032 height 30
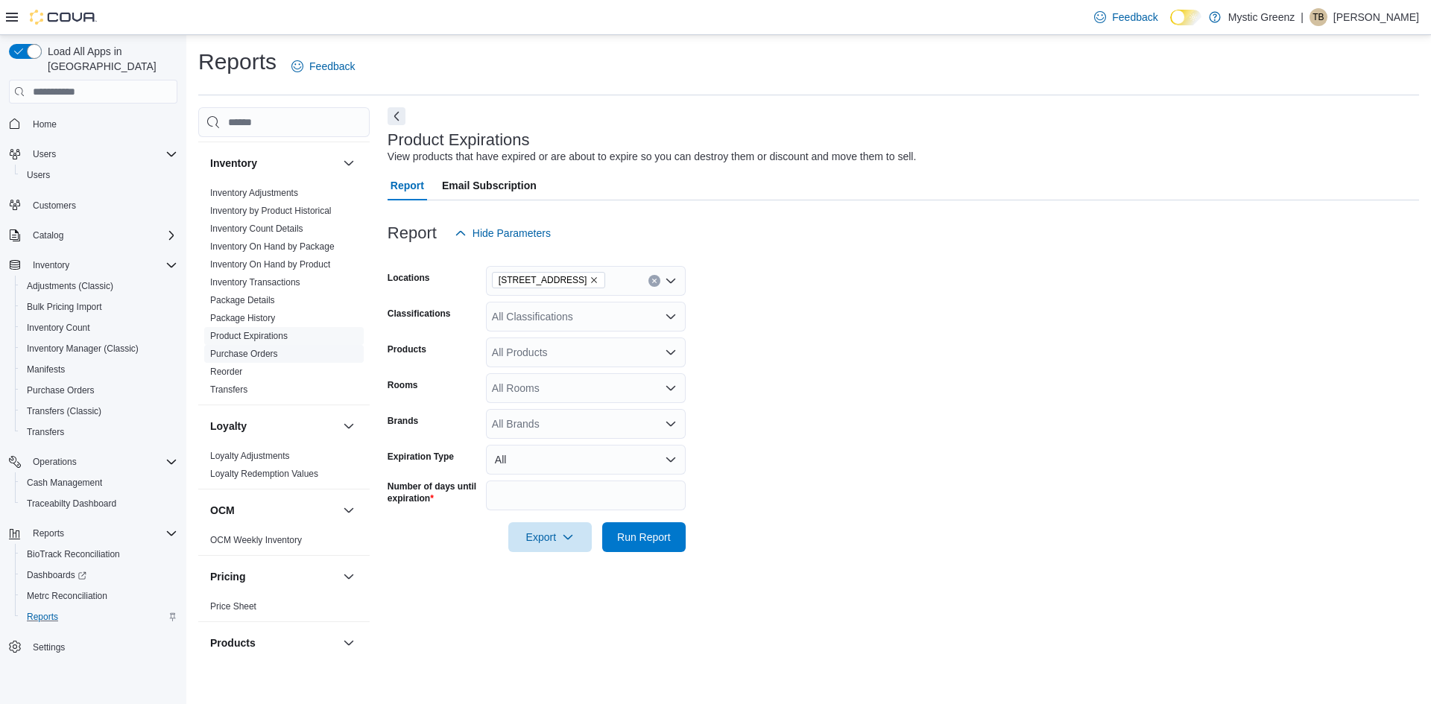
scroll to position [224, 0]
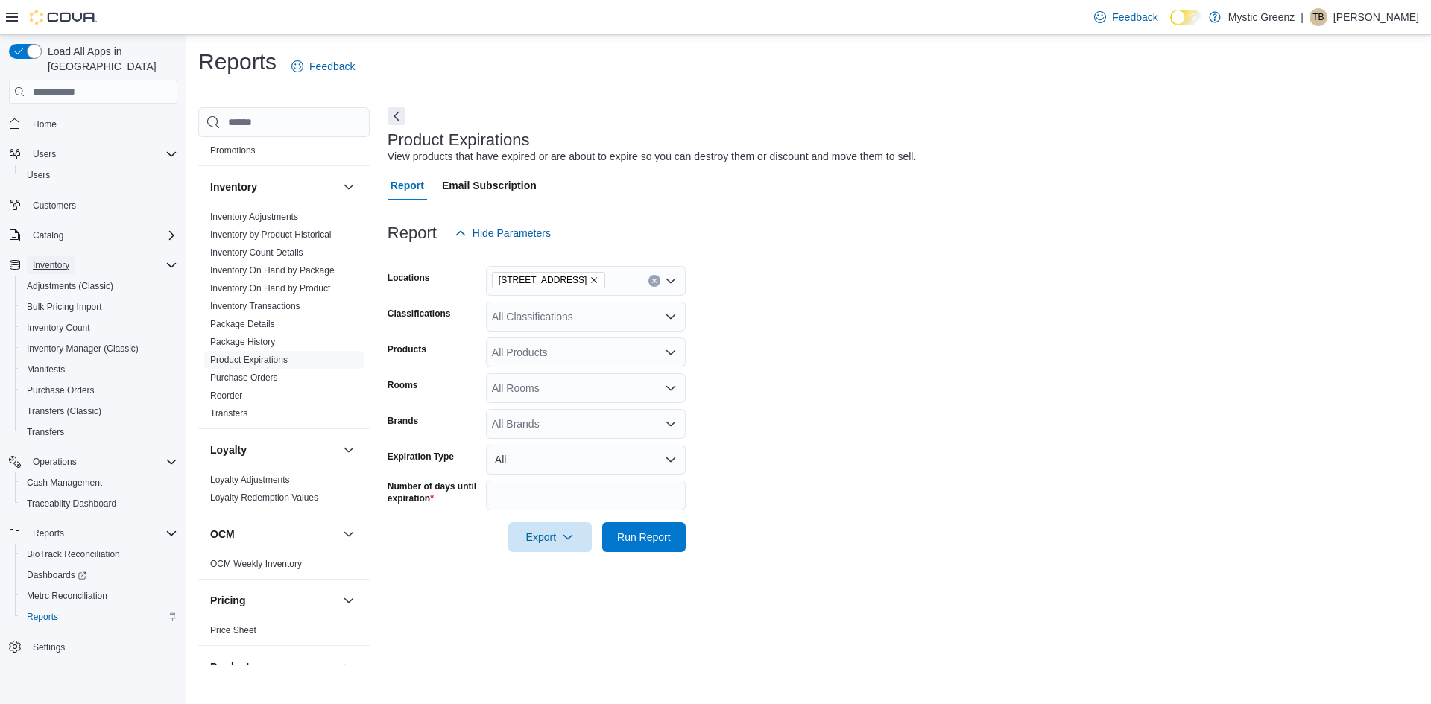
click at [51, 259] on span "Inventory" at bounding box center [51, 265] width 37 height 12
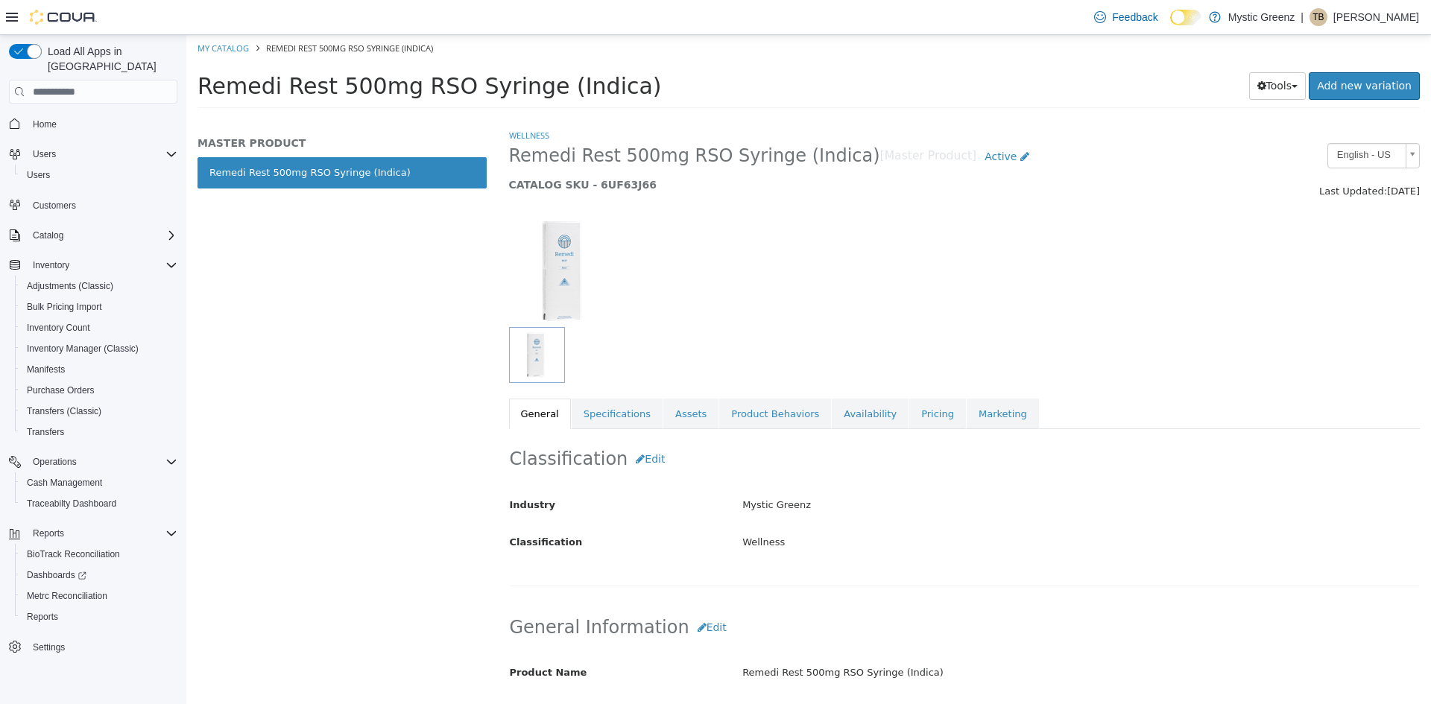
click at [64, 114] on span "Home" at bounding box center [102, 123] width 151 height 19
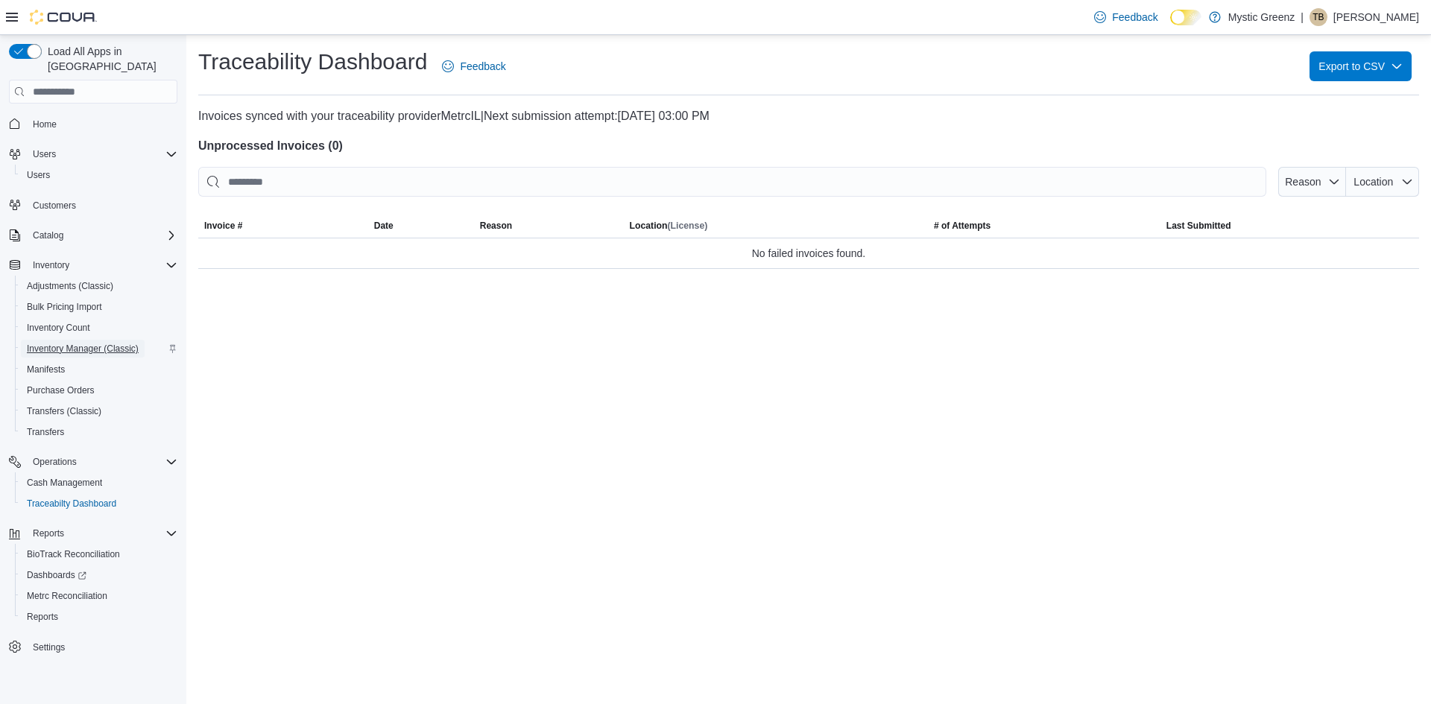
click at [95, 343] on span "Inventory Manager (Classic)" at bounding box center [83, 349] width 112 height 12
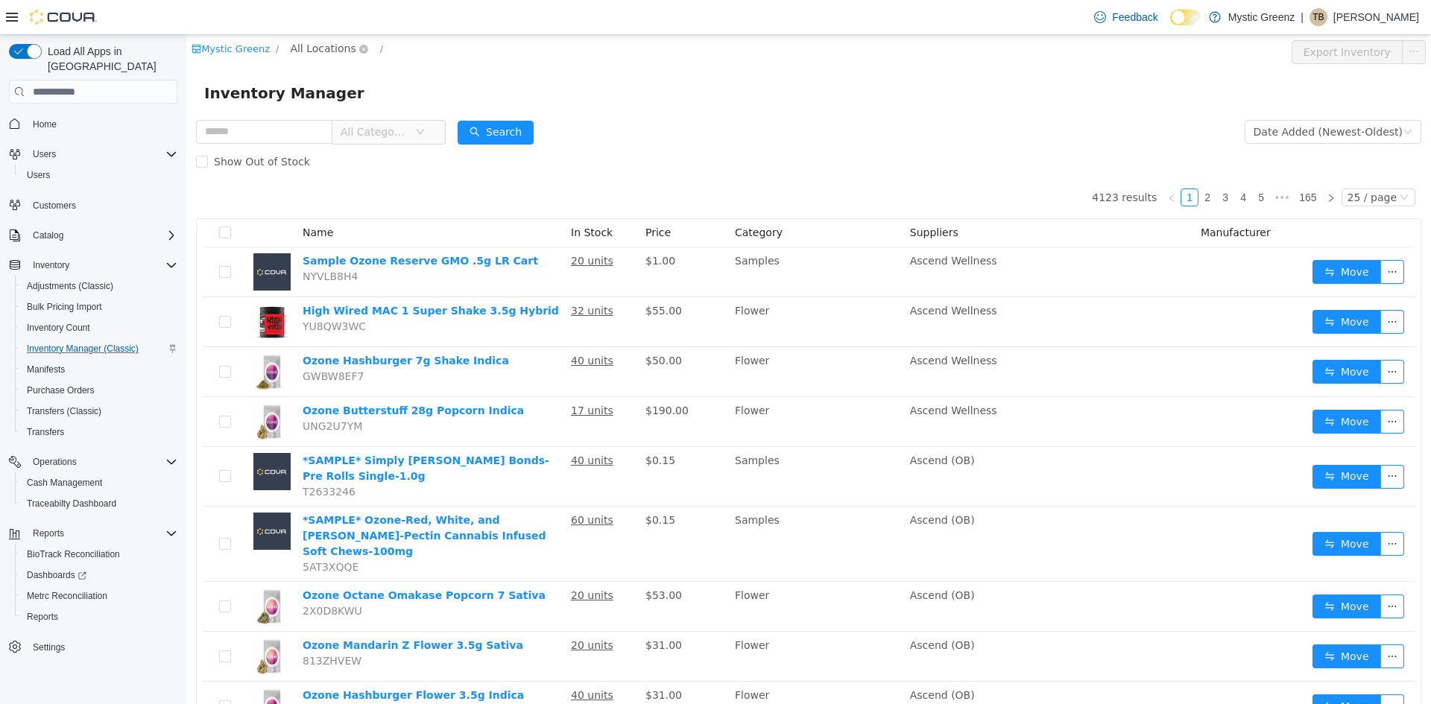
click at [312, 47] on span "All Locations" at bounding box center [323, 48] width 66 height 16
click at [340, 178] on span "[STREET_ADDRESS]" at bounding box center [370, 181] width 104 height 12
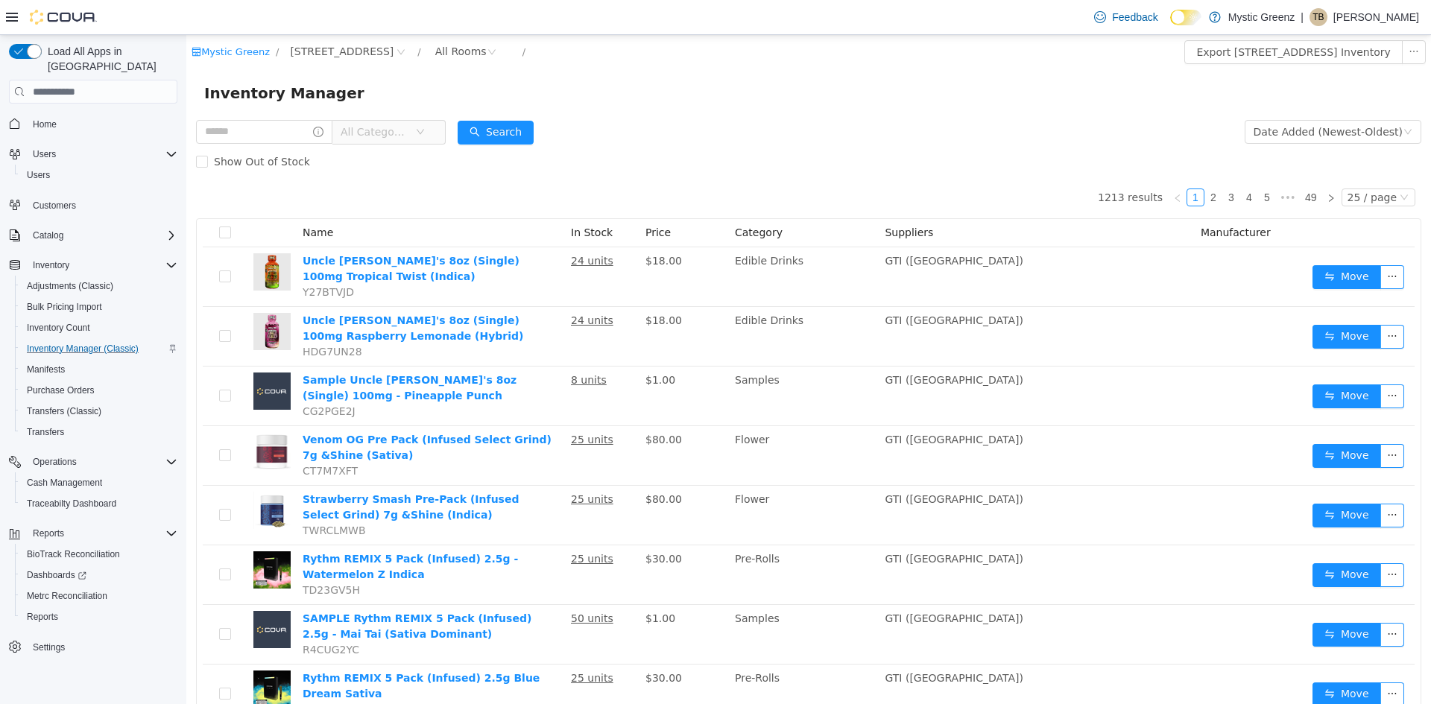
click at [408, 128] on span "All Categories" at bounding box center [375, 131] width 68 height 15
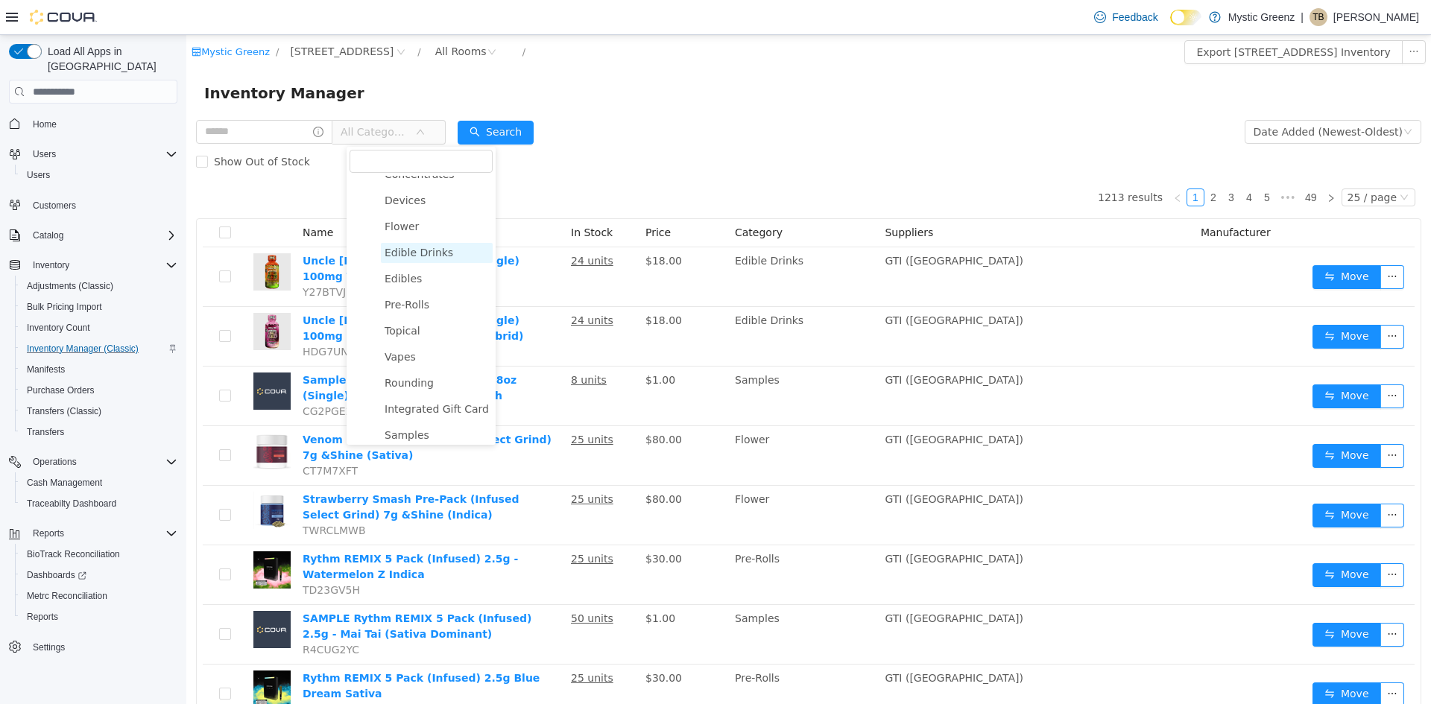
scroll to position [131, 0]
click at [432, 429] on span "Samples" at bounding box center [437, 429] width 112 height 20
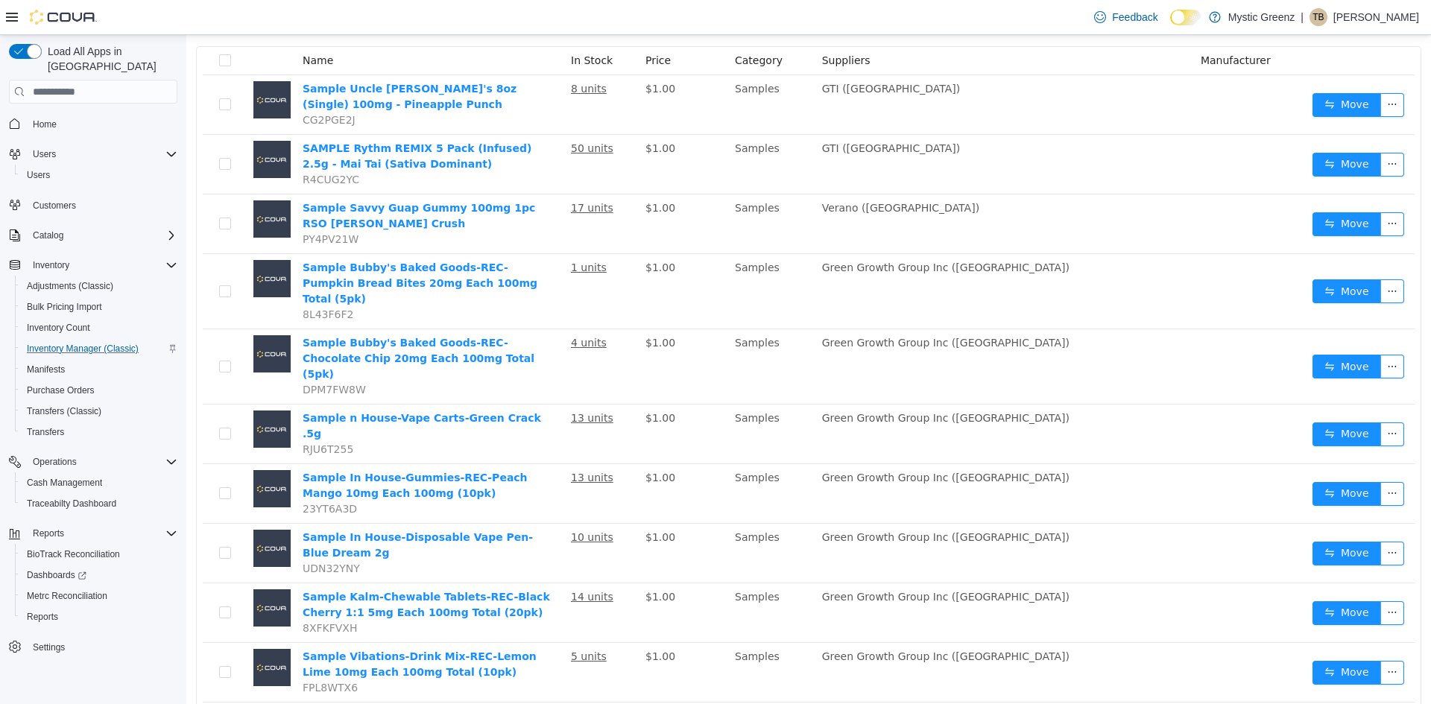
scroll to position [0, 0]
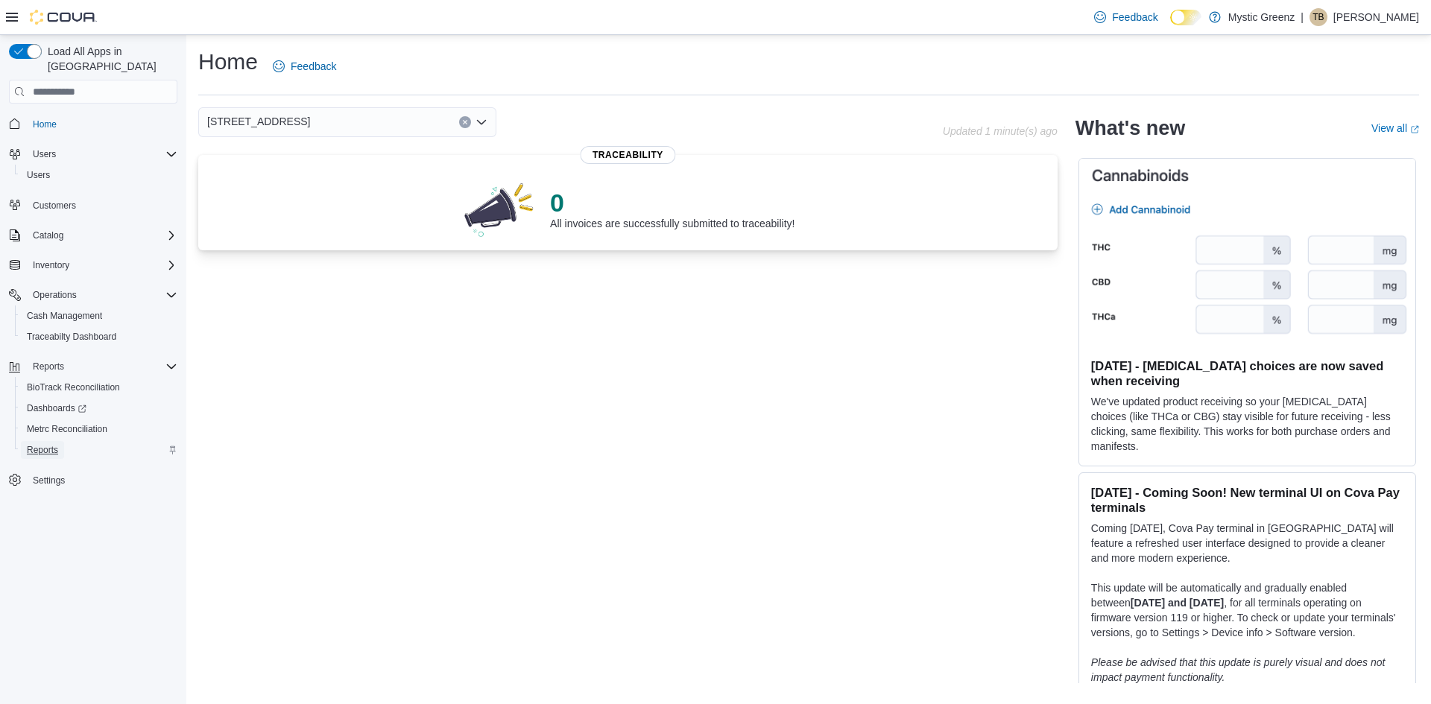
click at [41, 444] on span "Reports" at bounding box center [42, 450] width 31 height 12
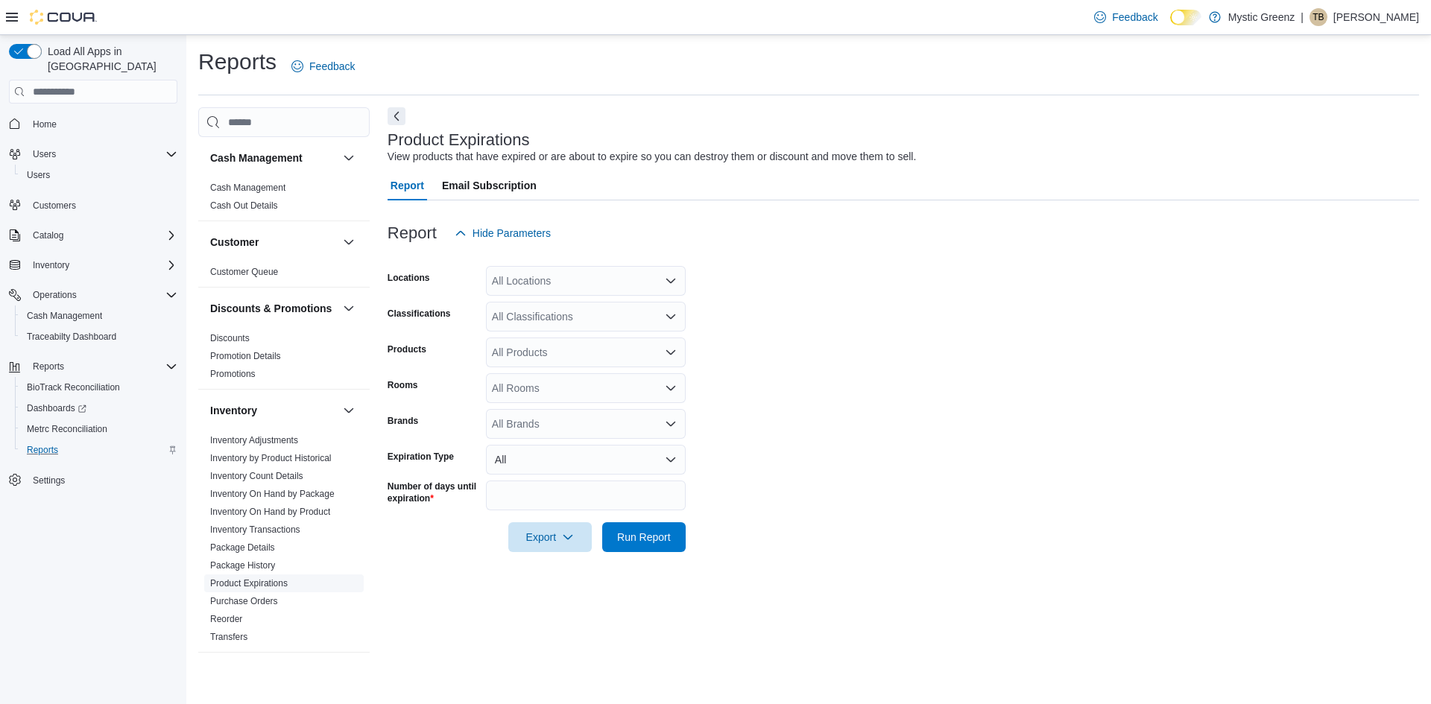
click at [299, 593] on span "Product Expirations" at bounding box center [284, 584] width 160 height 18
click at [539, 499] on input "**" at bounding box center [586, 496] width 200 height 30
type input "*"
click at [570, 291] on div "All Locations" at bounding box center [586, 281] width 200 height 30
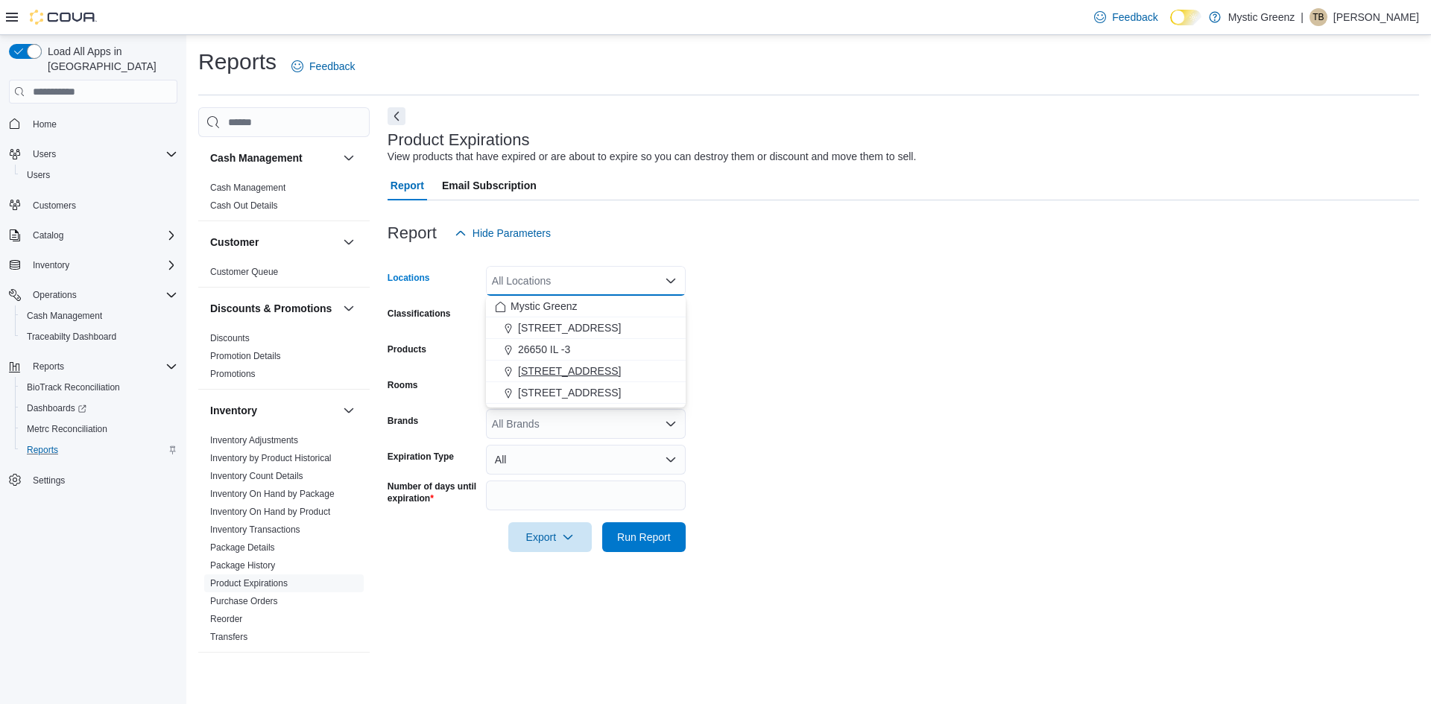
click at [621, 367] on span "[STREET_ADDRESS]" at bounding box center [569, 371] width 103 height 15
click at [665, 534] on span "Run Report" at bounding box center [644, 536] width 54 height 15
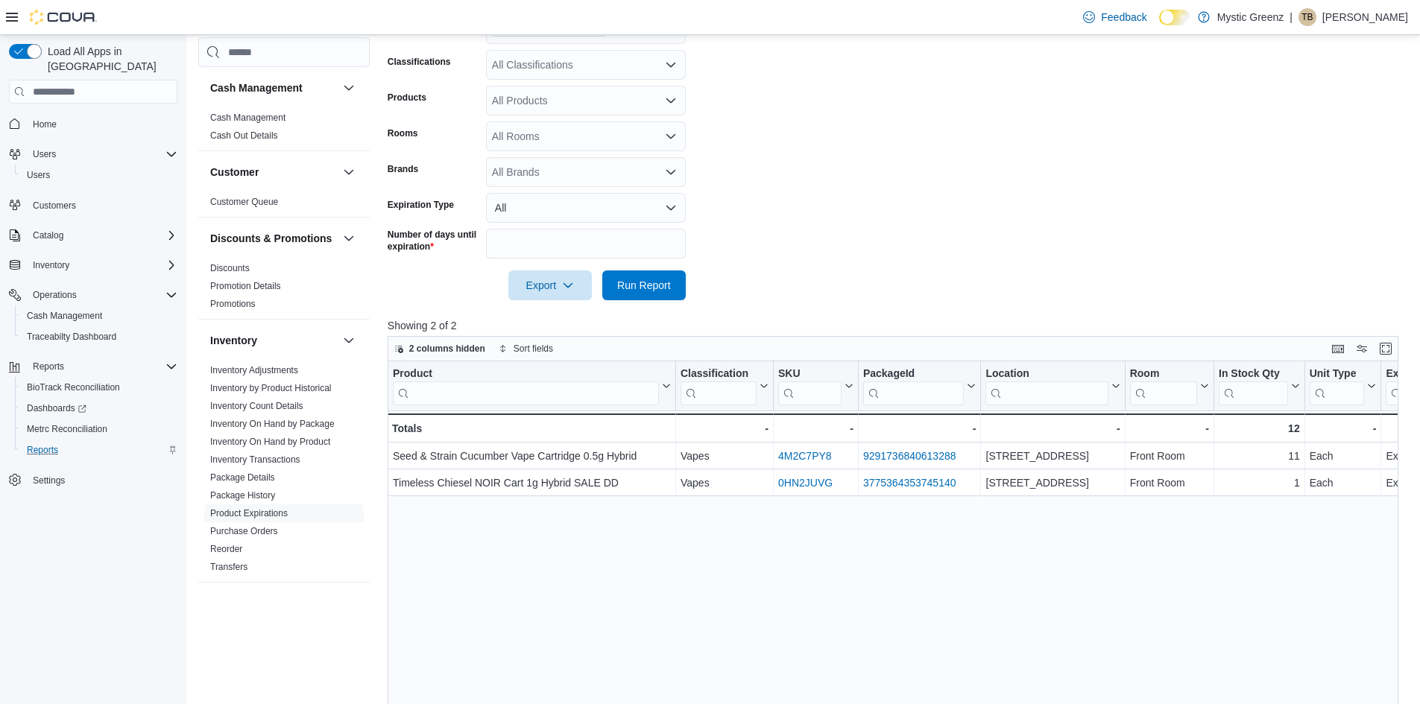
scroll to position [298, 0]
